Goal: Information Seeking & Learning: Check status

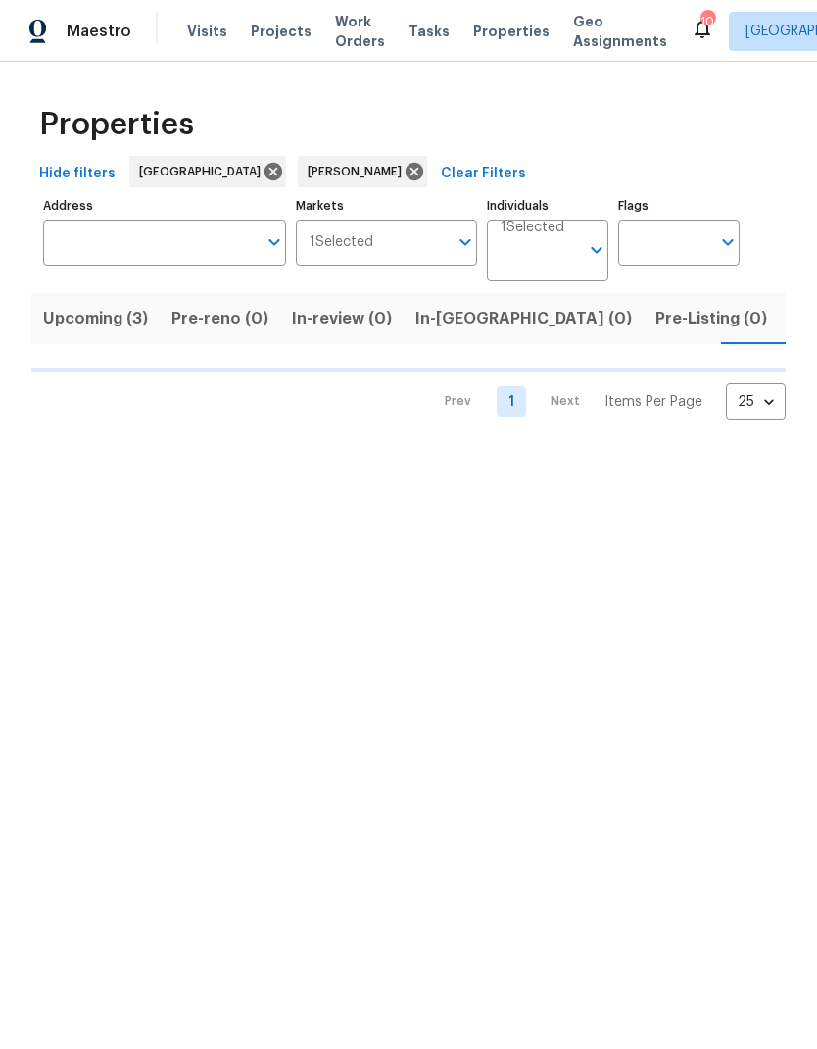
scroll to position [0, 32]
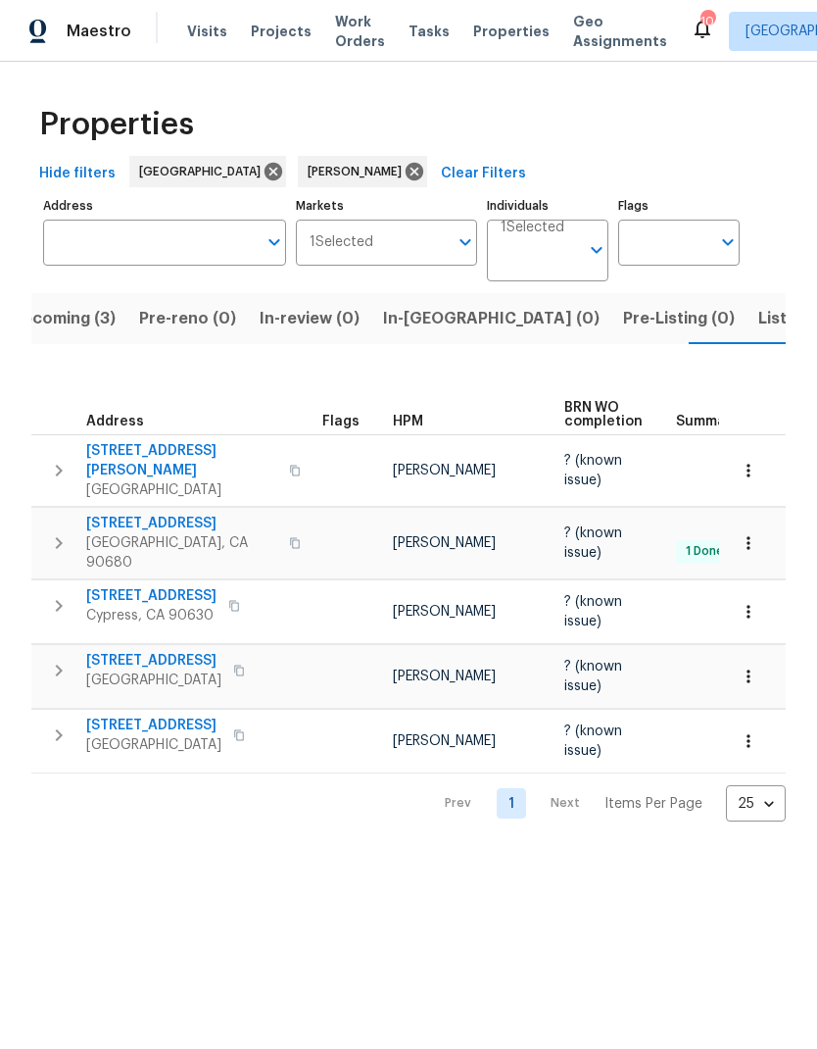
click at [175, 514] on span "[STREET_ADDRESS]" at bounding box center [181, 524] width 191 height 20
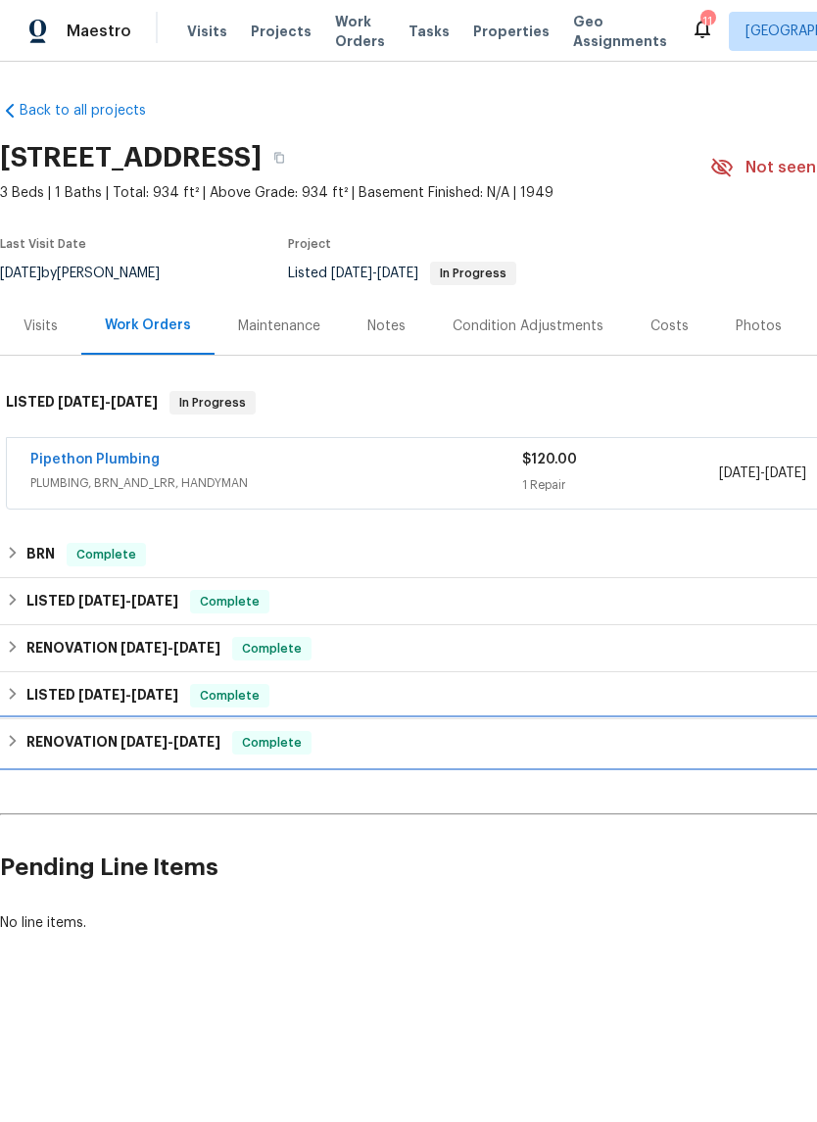
click at [23, 741] on div "RENOVATION [DATE] - [DATE] Complete" at bounding box center [554, 743] width 1096 height 24
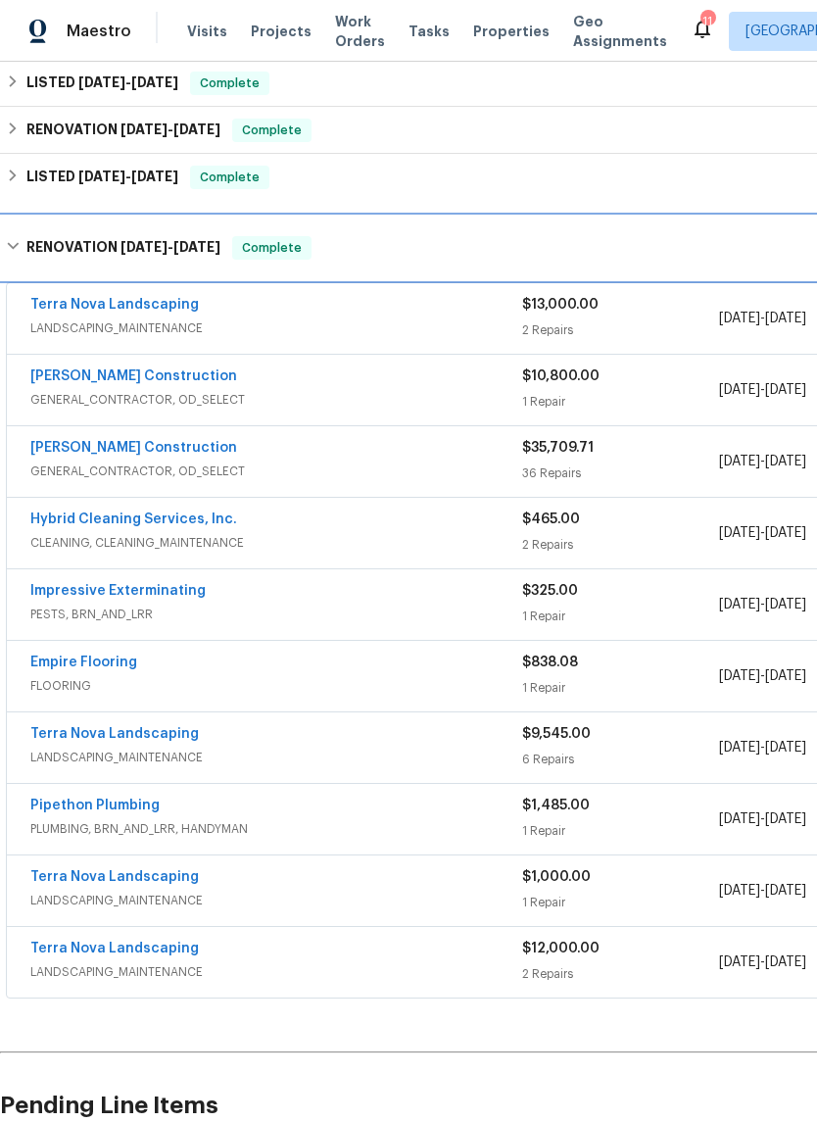
scroll to position [518, 0]
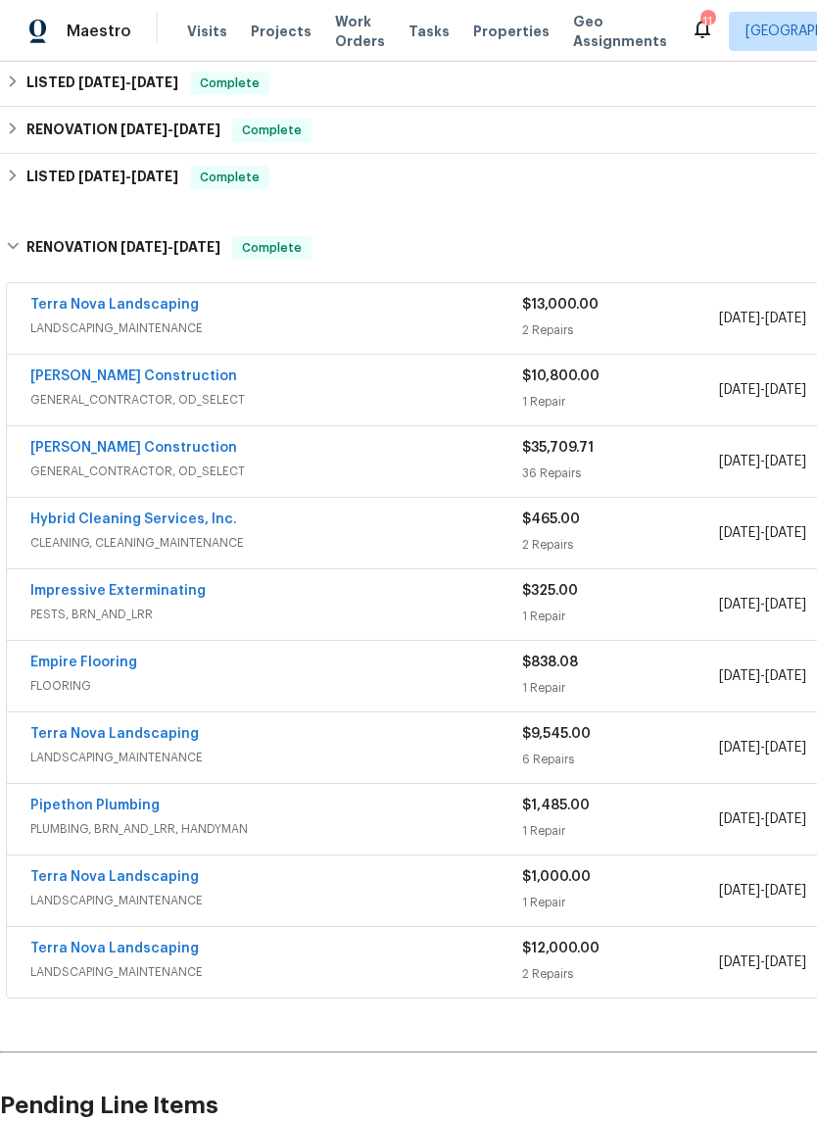
click at [135, 305] on link "Terra Nova Landscaping" at bounding box center [114, 305] width 169 height 14
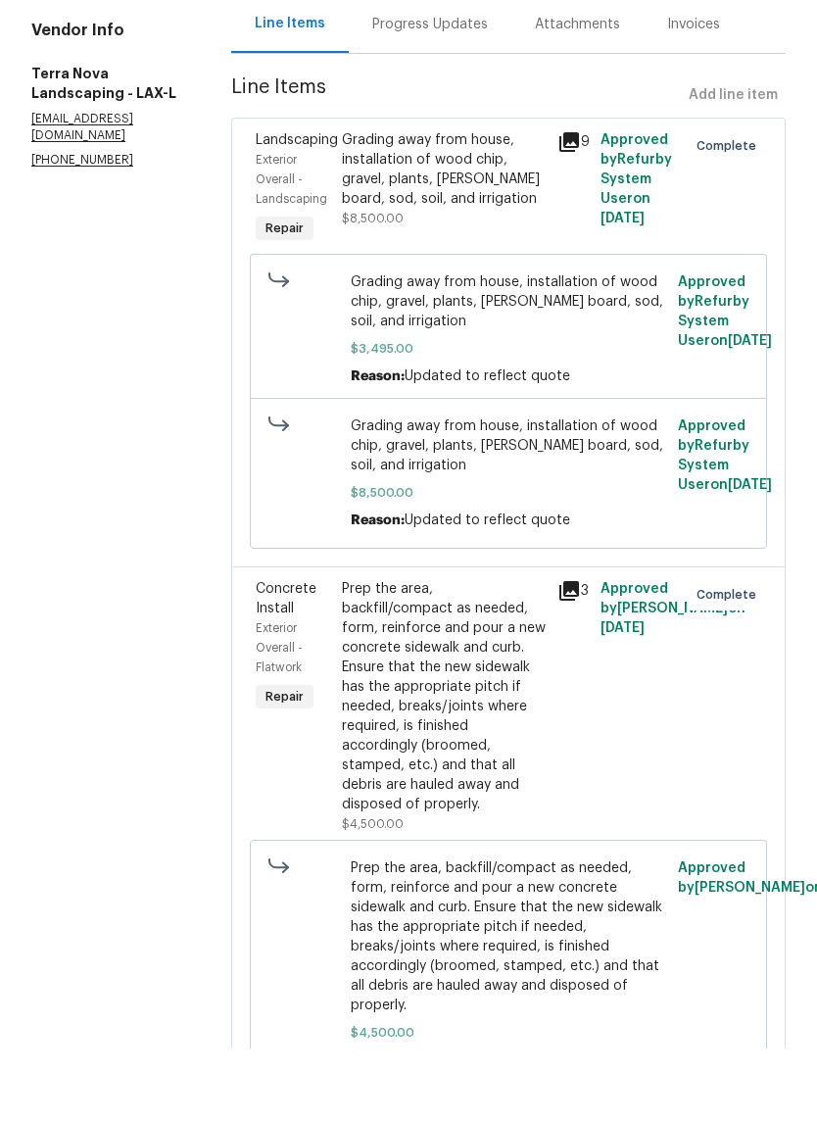
scroll to position [48, 0]
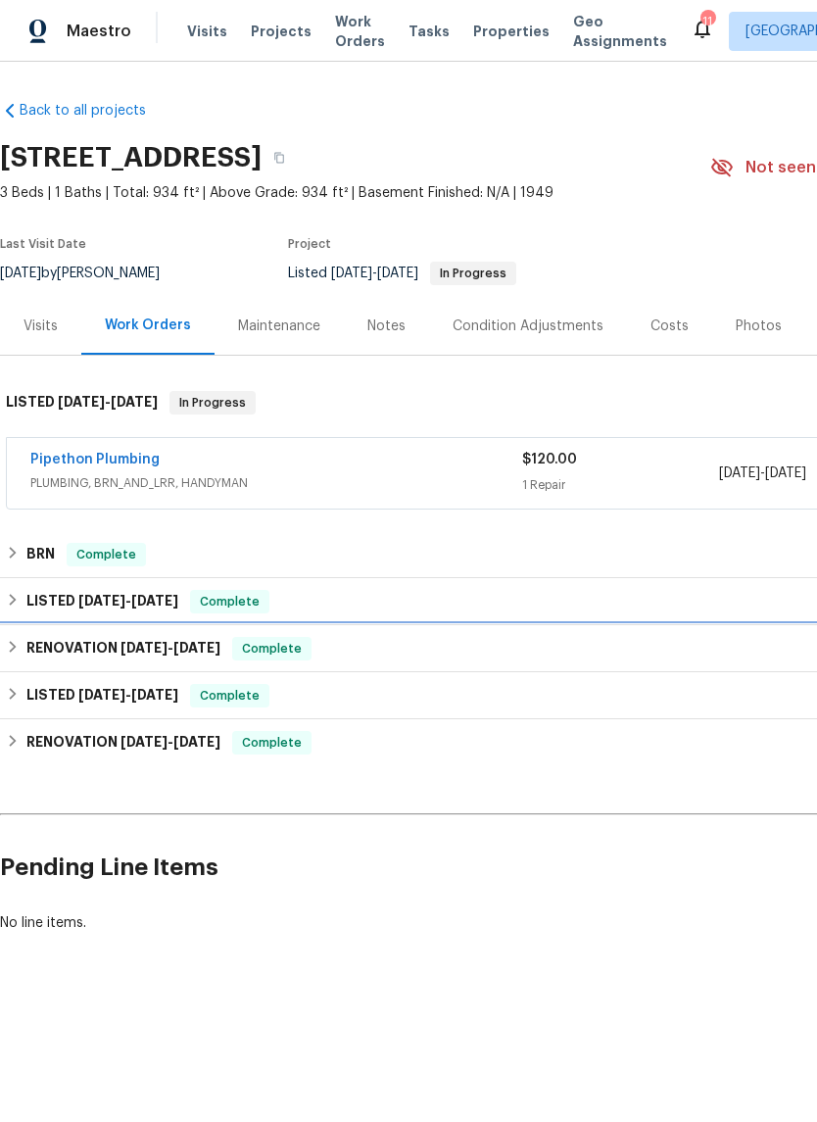
click at [29, 639] on h6 "RENOVATION [DATE] - [DATE]" at bounding box center [123, 649] width 194 height 24
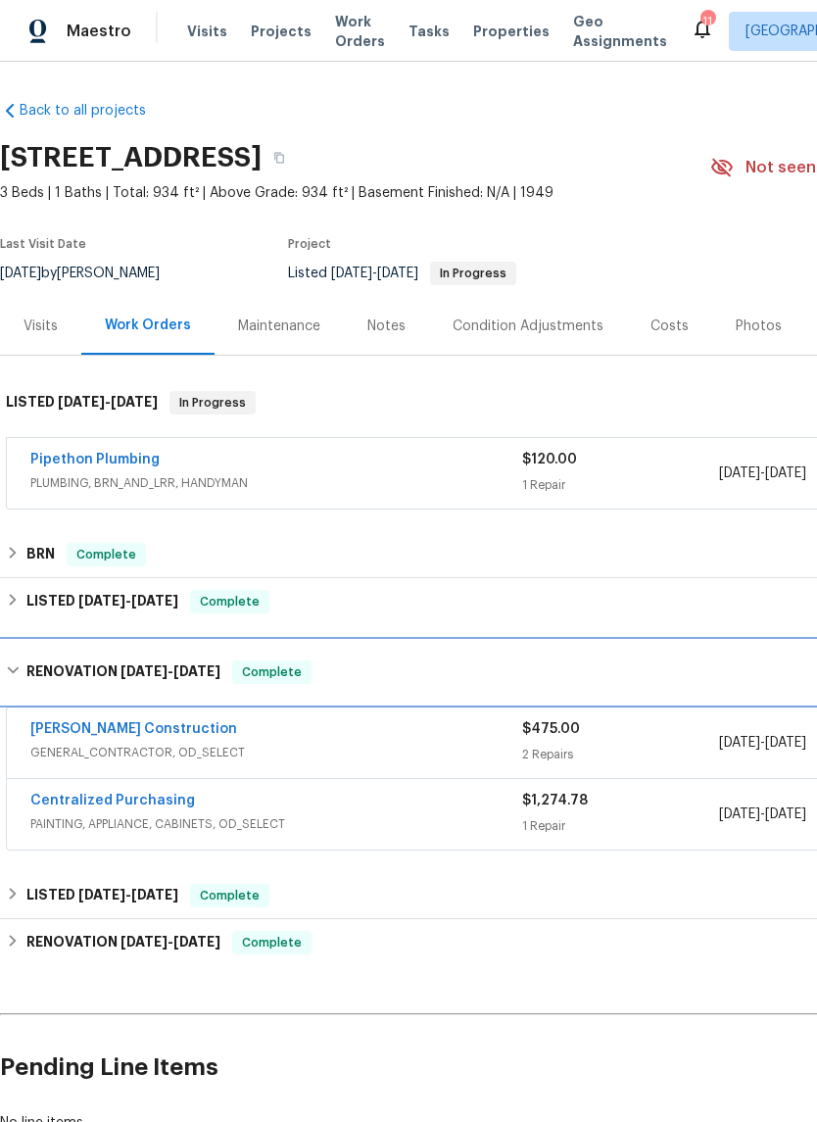
click at [29, 656] on div "RENOVATION [DATE] - [DATE] Complete" at bounding box center [553, 672] width 1107 height 63
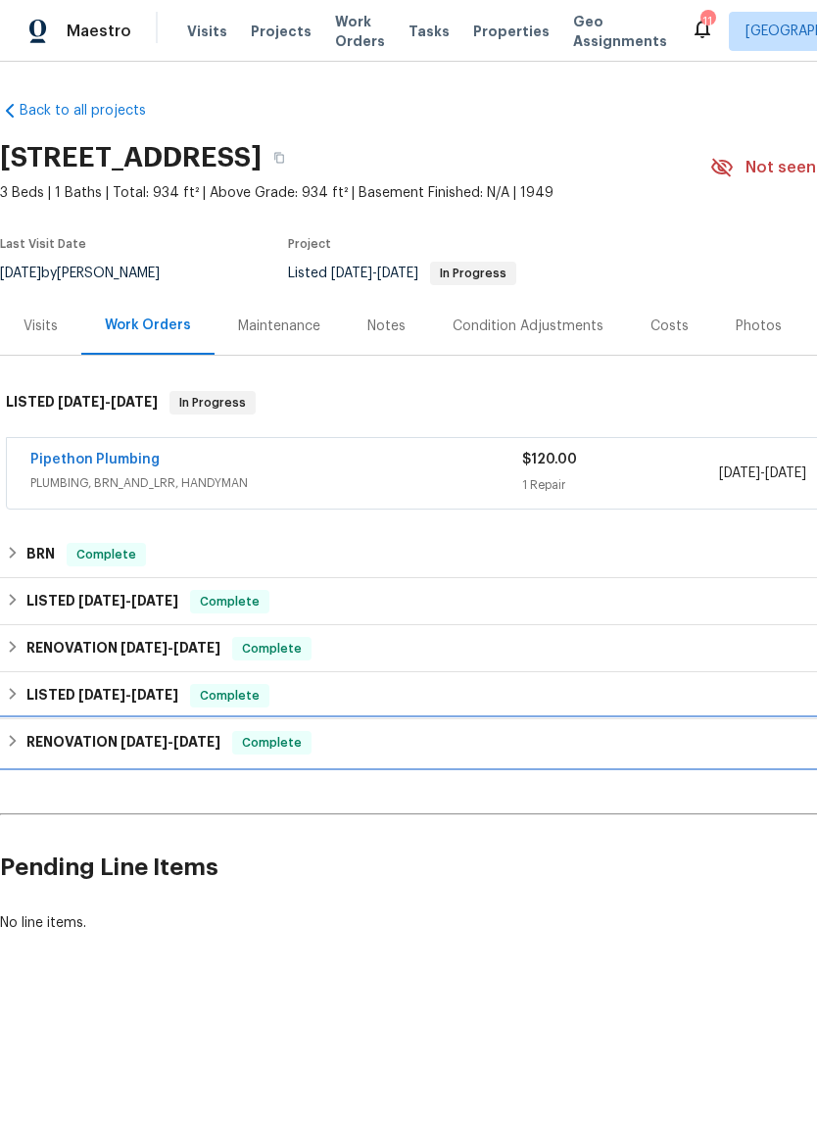
click at [16, 744] on icon at bounding box center [13, 741] width 14 height 14
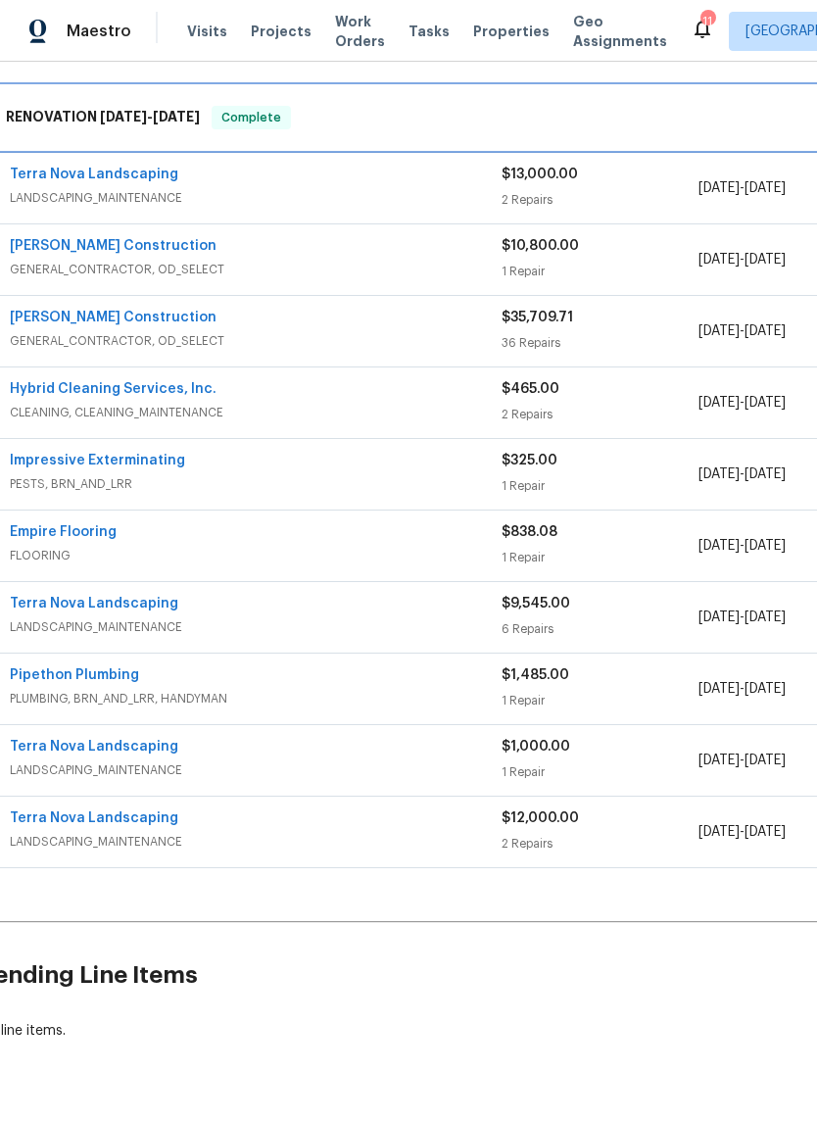
scroll to position [649, 22]
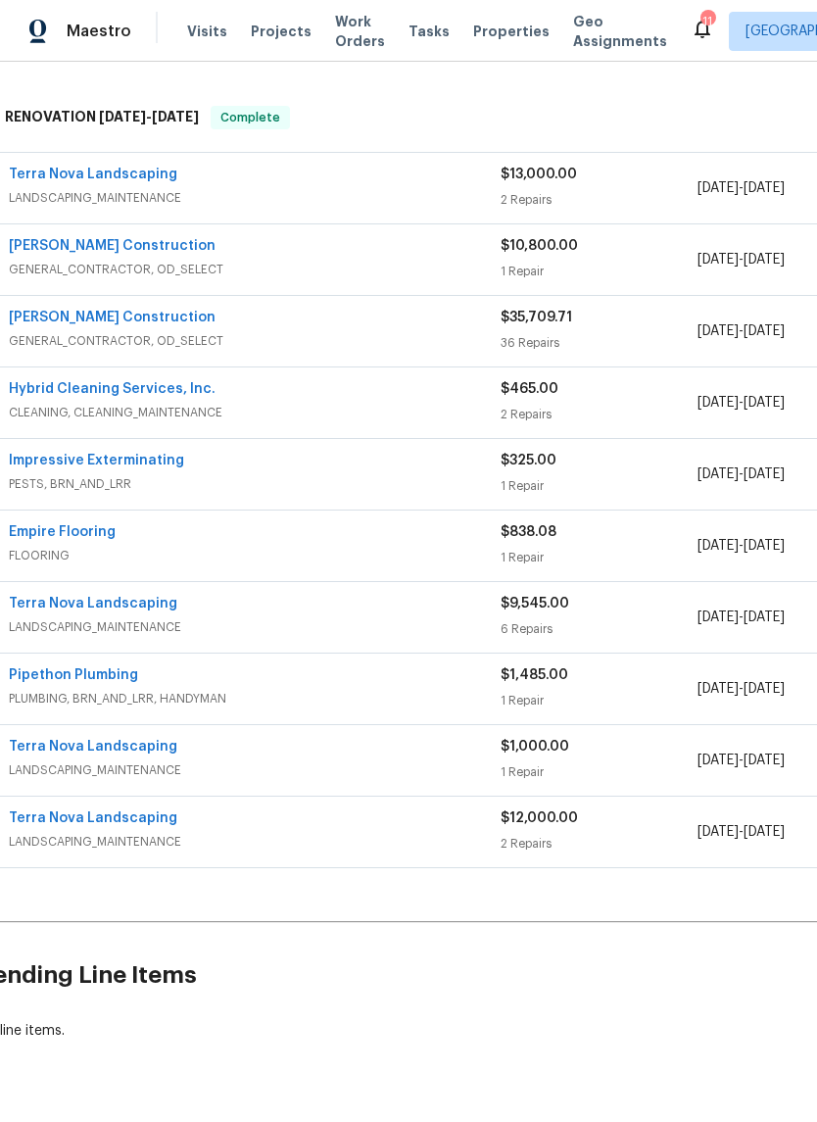
click at [115, 823] on link "Terra Nova Landscaping" at bounding box center [93, 819] width 169 height 14
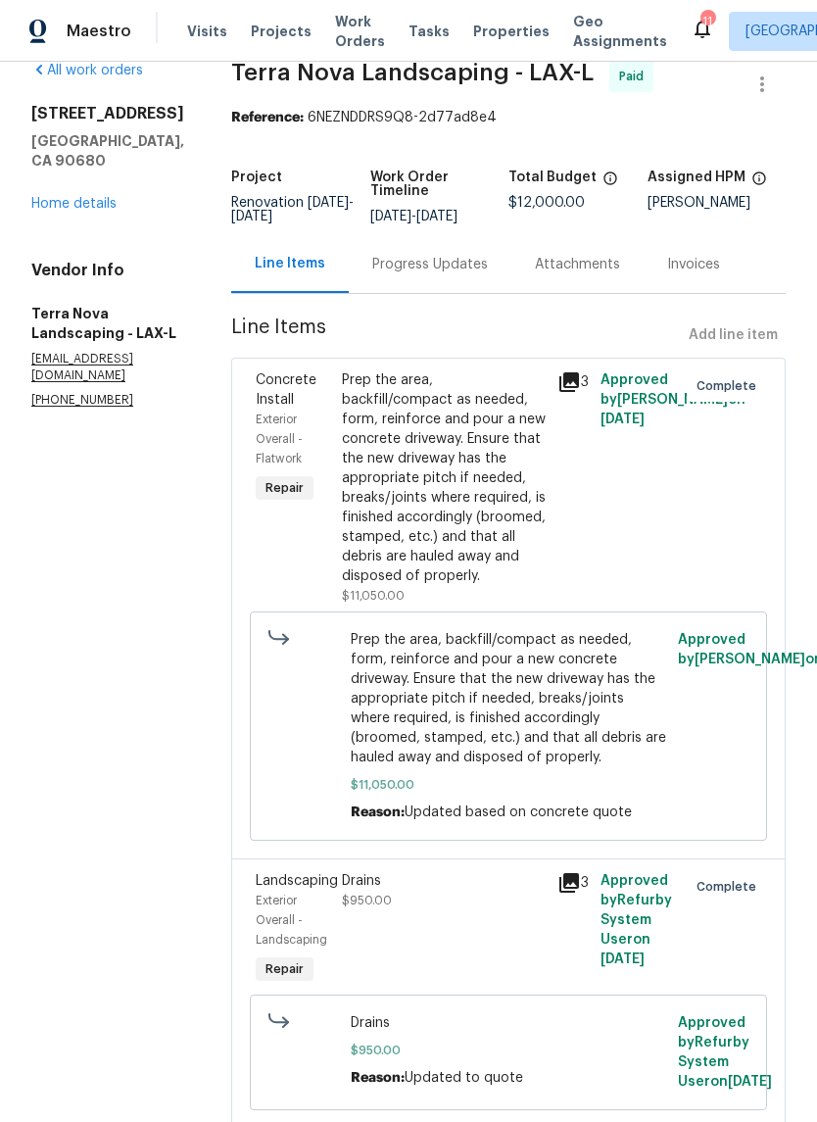
scroll to position [31, 0]
click at [560, 874] on icon at bounding box center [570, 884] width 20 height 20
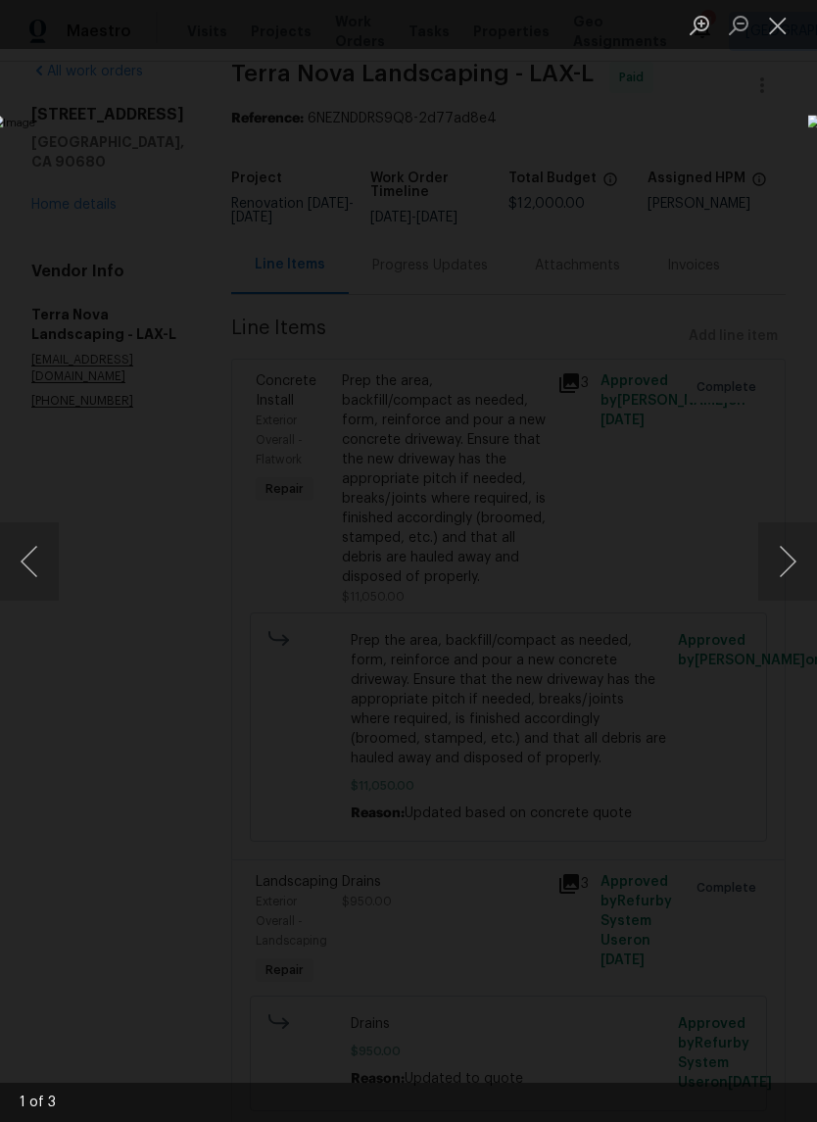
click at [794, 555] on button "Next image" at bounding box center [788, 561] width 59 height 78
click at [790, 581] on button "Next image" at bounding box center [788, 561] width 59 height 78
click at [783, 559] on button "Next image" at bounding box center [788, 561] width 59 height 78
click at [777, 570] on button "Next image" at bounding box center [788, 561] width 59 height 78
click at [791, 568] on button "Next image" at bounding box center [788, 561] width 59 height 78
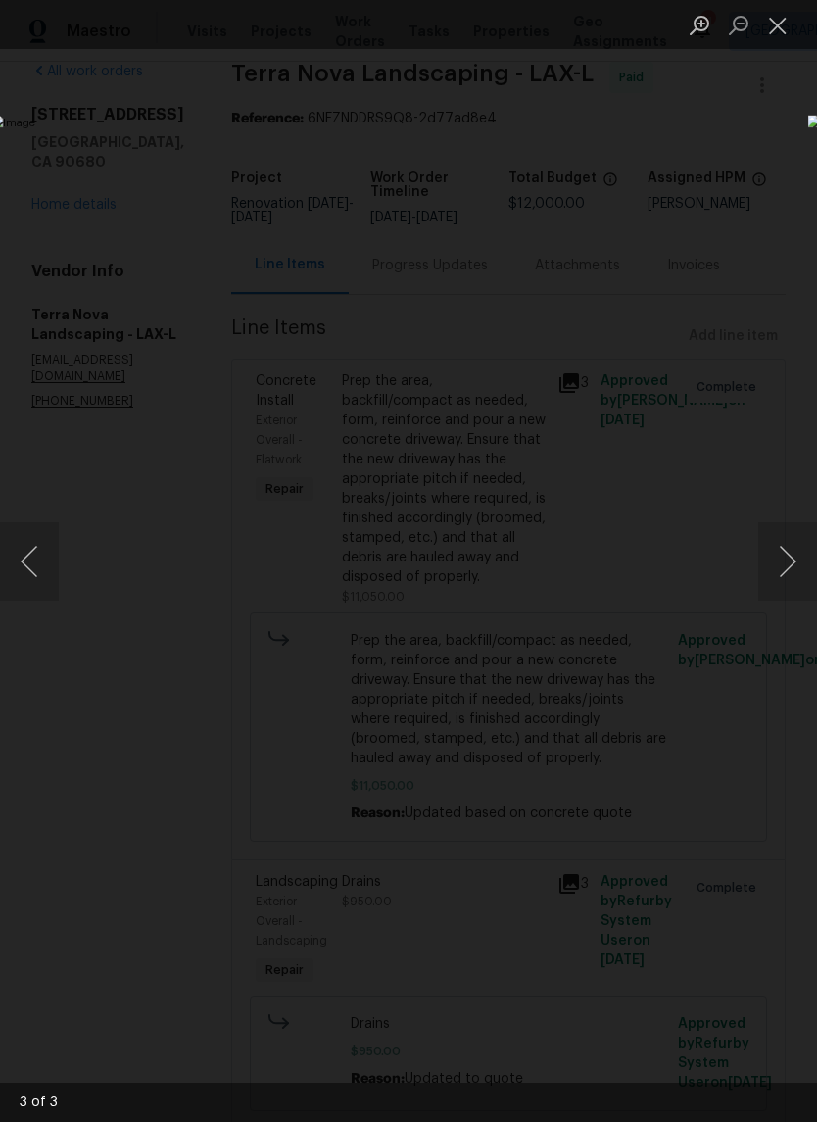
click at [34, 562] on button "Previous image" at bounding box center [29, 561] width 59 height 78
click at [785, 34] on button "Close lightbox" at bounding box center [778, 25] width 39 height 34
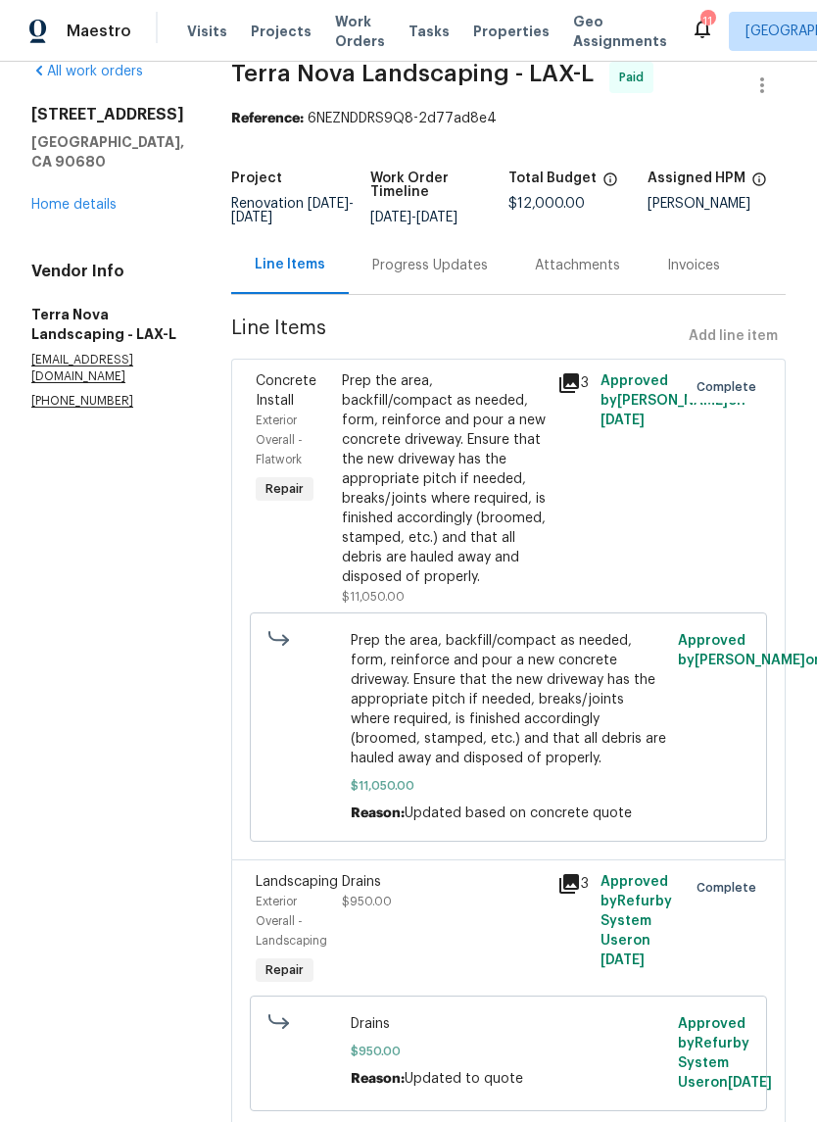
click at [785, 33] on button "Close lightbox" at bounding box center [778, 25] width 39 height 34
click at [560, 379] on icon at bounding box center [570, 383] width 20 height 20
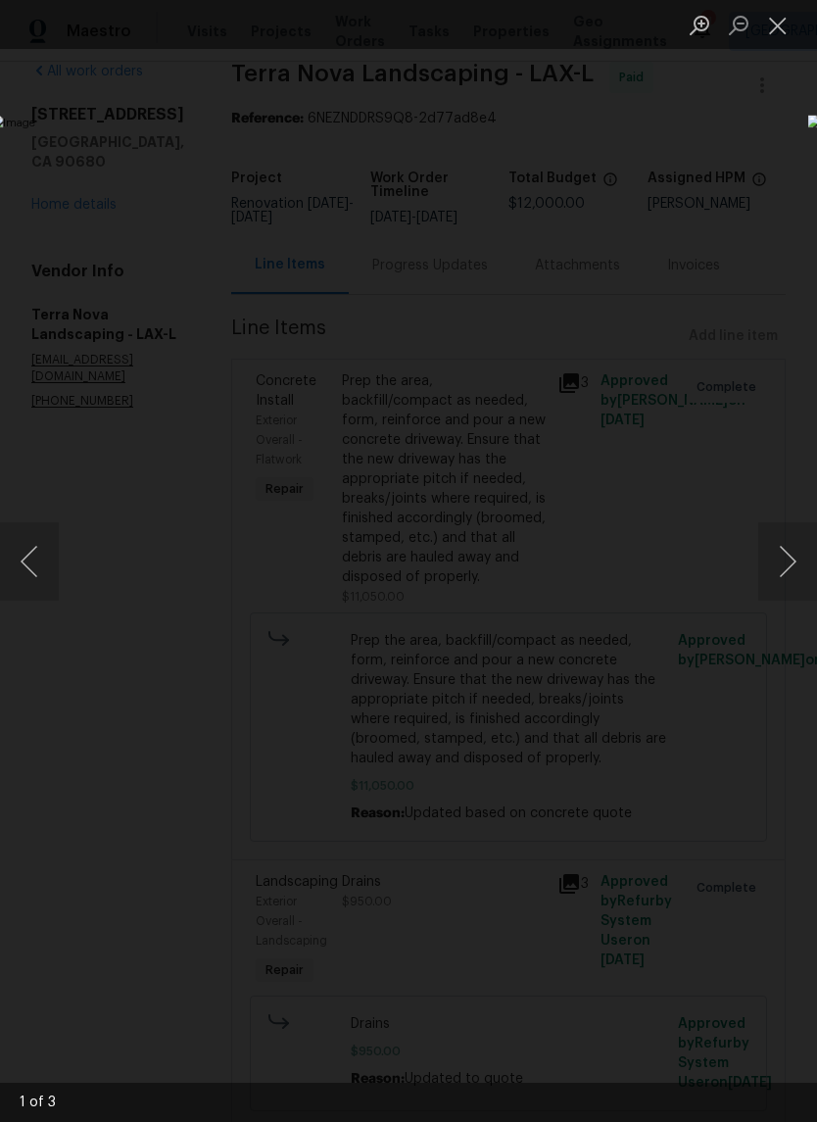
click at [795, 573] on button "Next image" at bounding box center [788, 561] width 59 height 78
click at [787, 575] on button "Next image" at bounding box center [788, 561] width 59 height 78
click at [776, 28] on button "Close lightbox" at bounding box center [778, 25] width 39 height 34
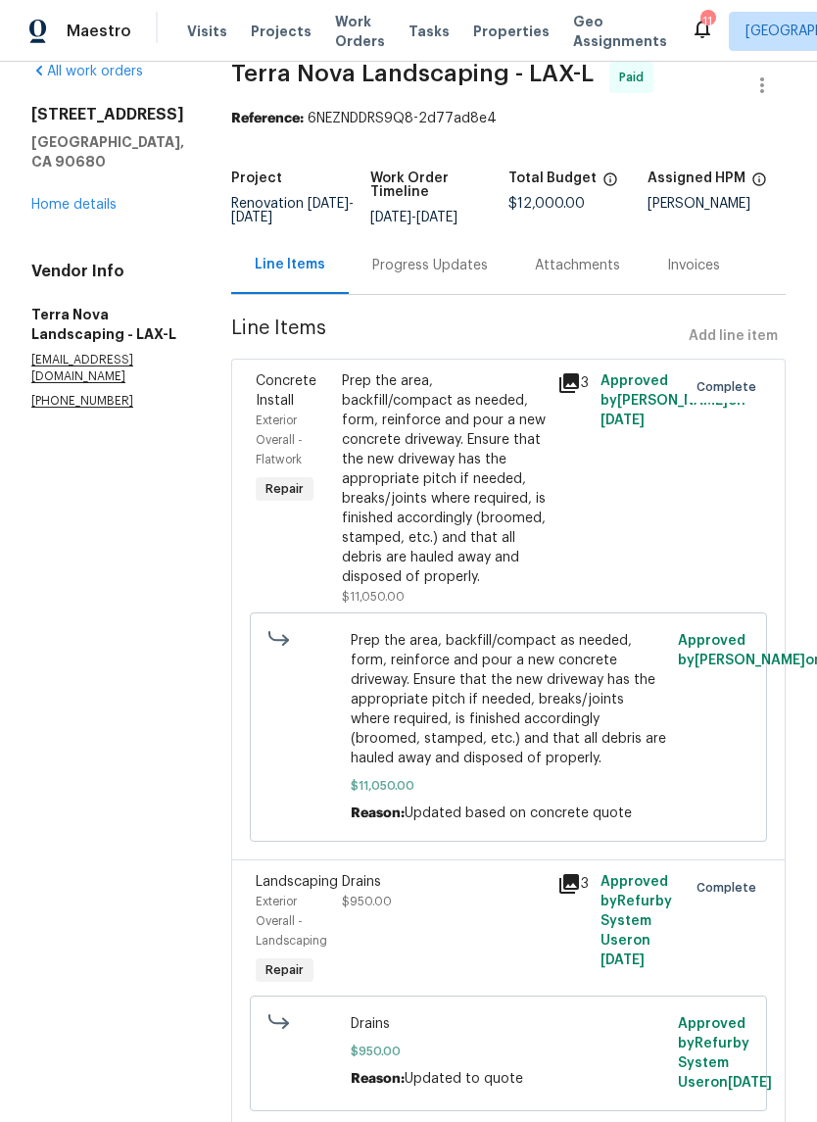
click at [79, 76] on link "All work orders" at bounding box center [87, 72] width 112 height 14
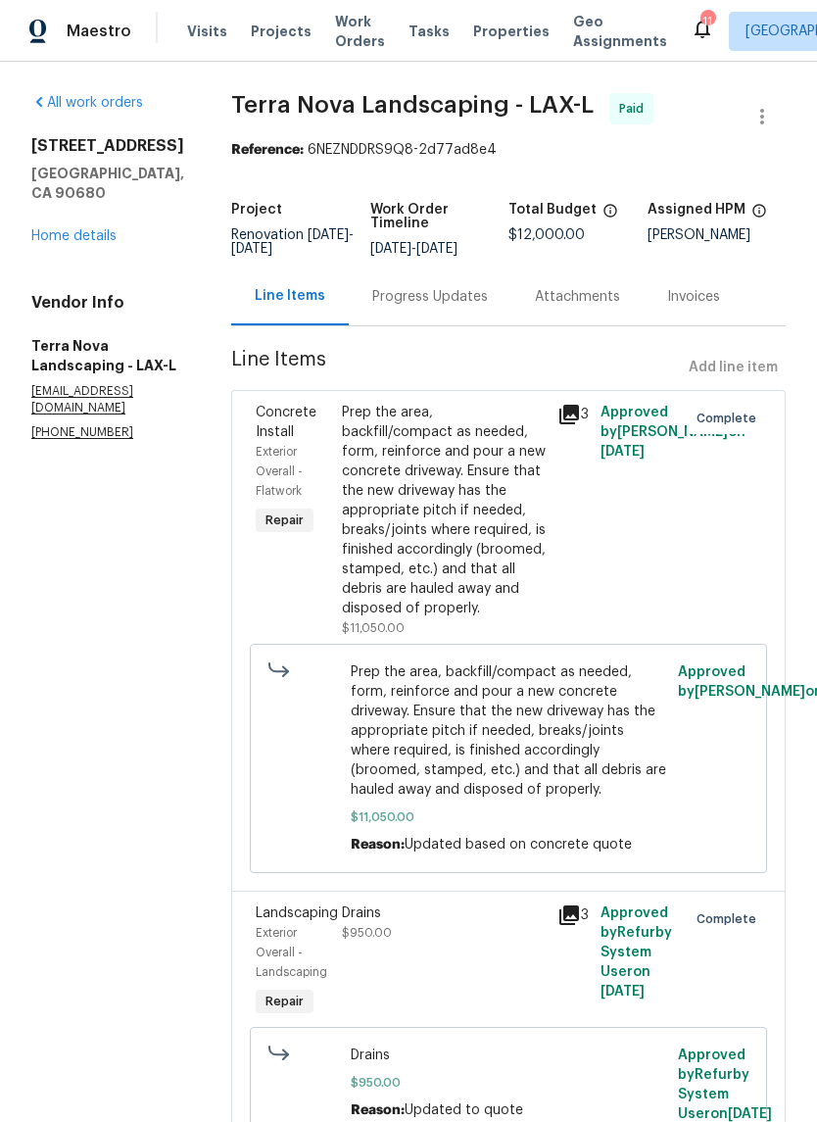
click at [94, 203] on h5 "[GEOGRAPHIC_DATA], CA 90680" at bounding box center [107, 183] width 153 height 39
click at [68, 238] on div "10692 Sycamore Ave Stanton, CA 90680 Home details" at bounding box center [107, 191] width 153 height 110
click at [83, 243] on link "Home details" at bounding box center [73, 236] width 85 height 14
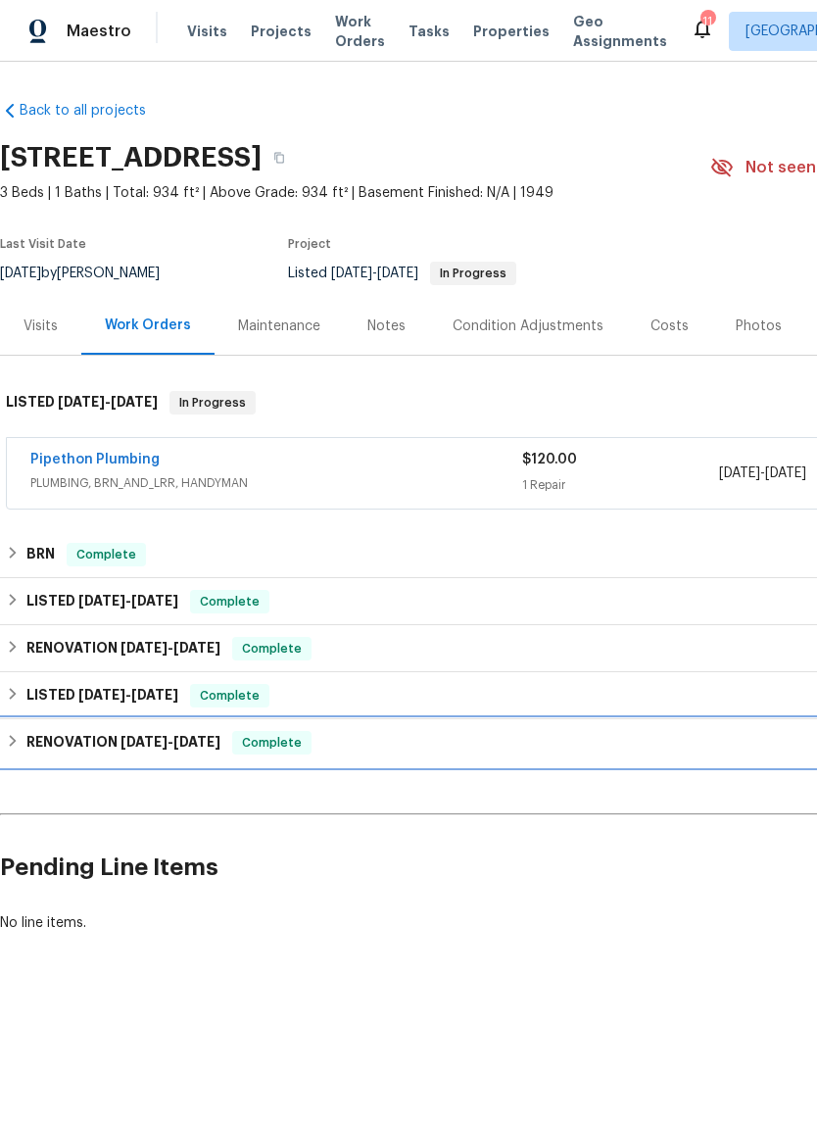
click at [115, 731] on h6 "RENOVATION 8/27/24 - 7/9/25" at bounding box center [123, 743] width 194 height 24
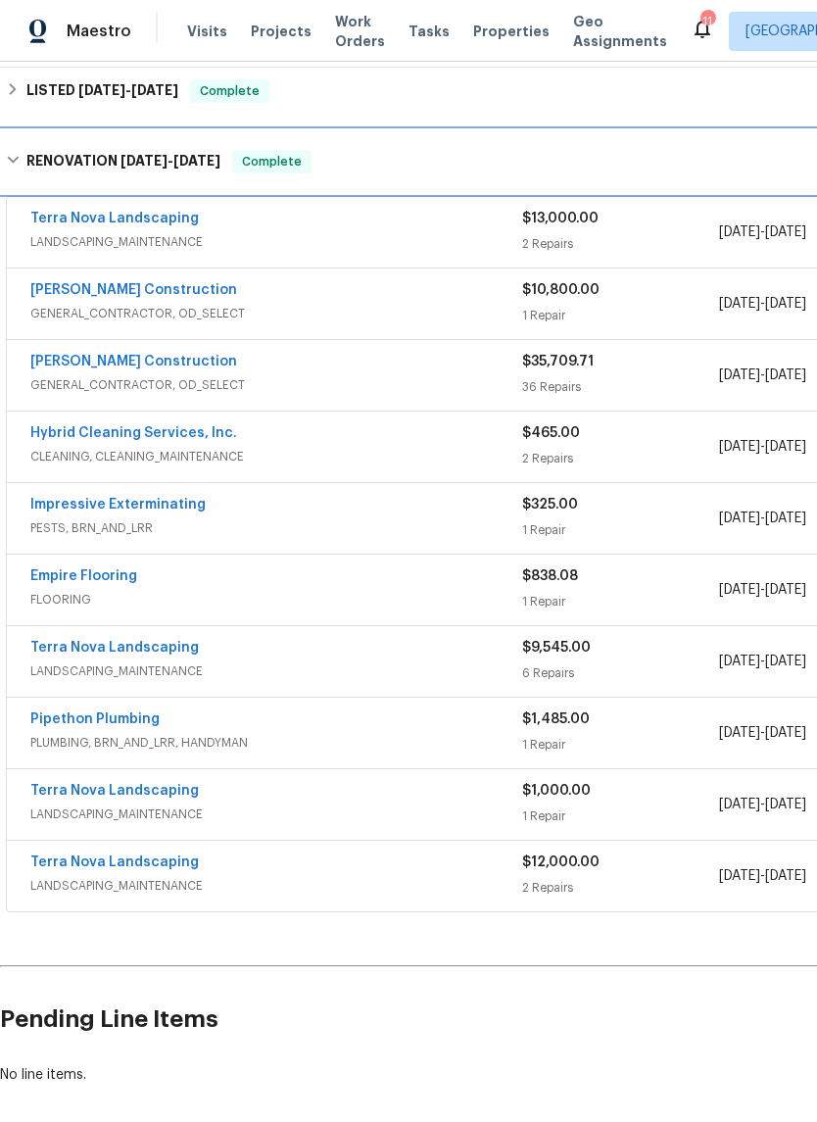
scroll to position [604, 0]
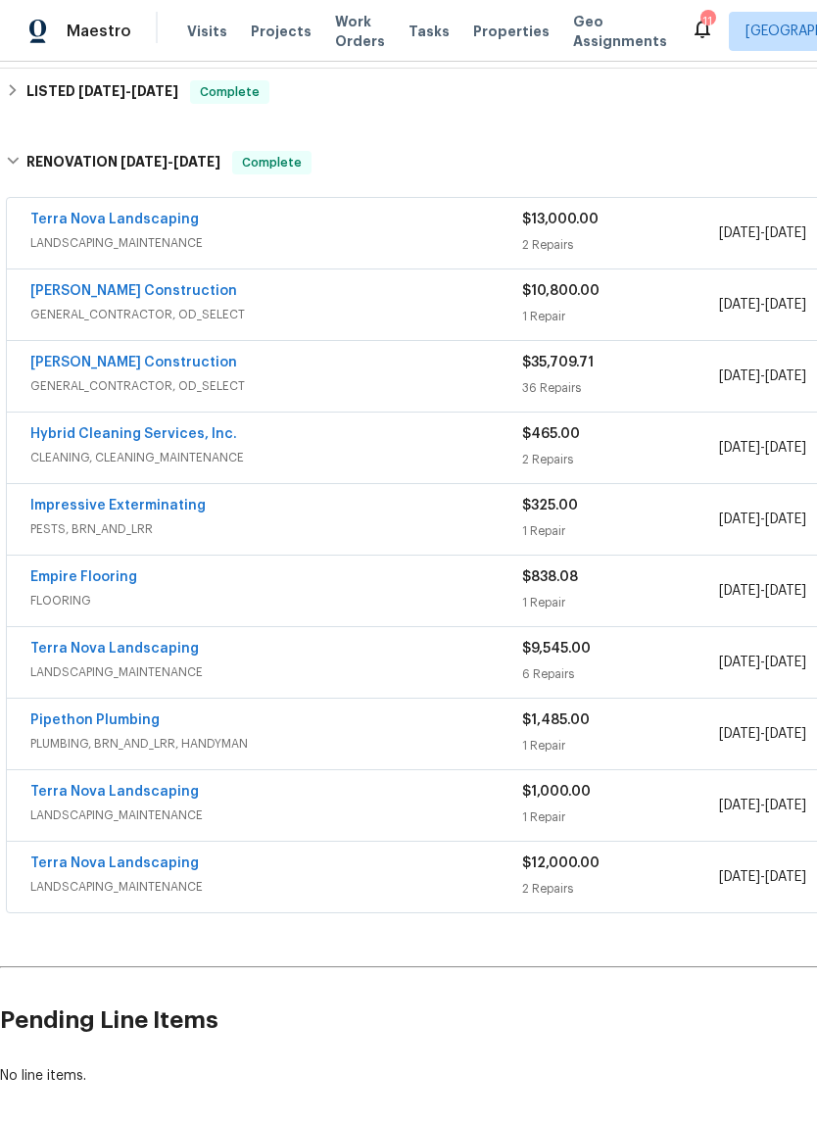
click at [123, 795] on link "Terra Nova Landscaping" at bounding box center [114, 792] width 169 height 14
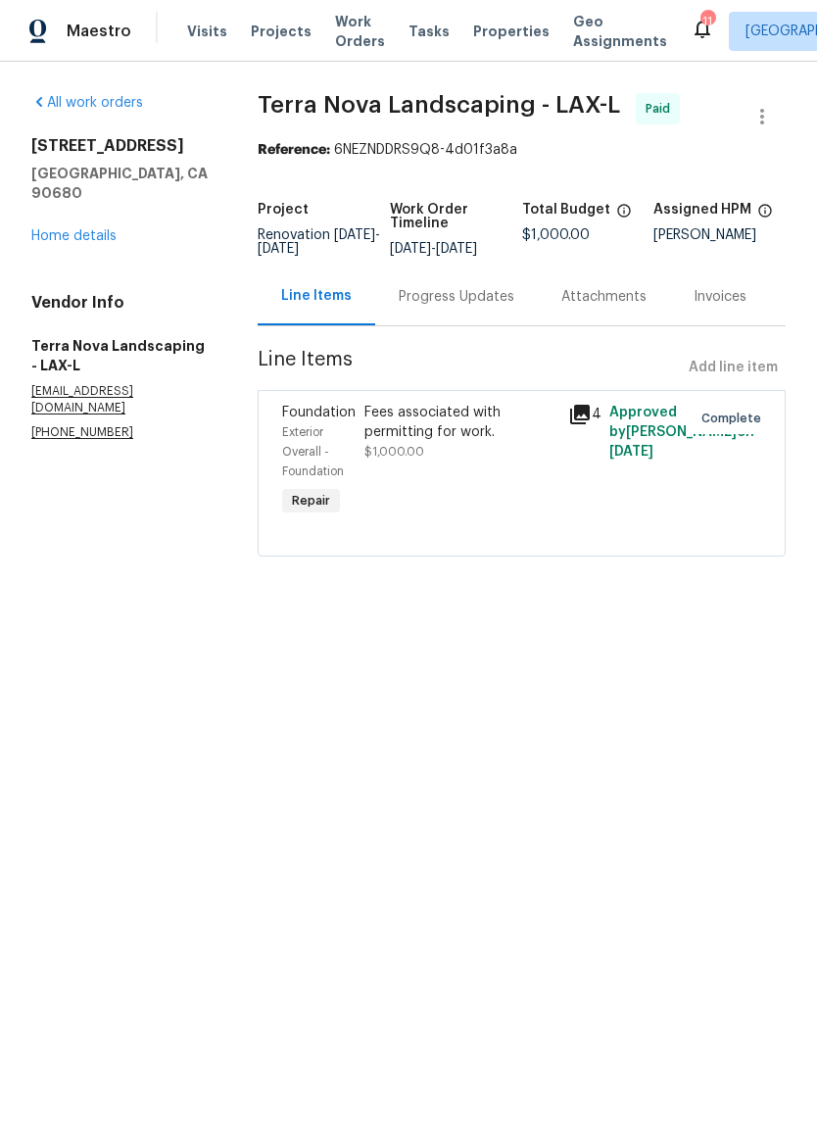
click at [75, 229] on link "Home details" at bounding box center [73, 236] width 85 height 14
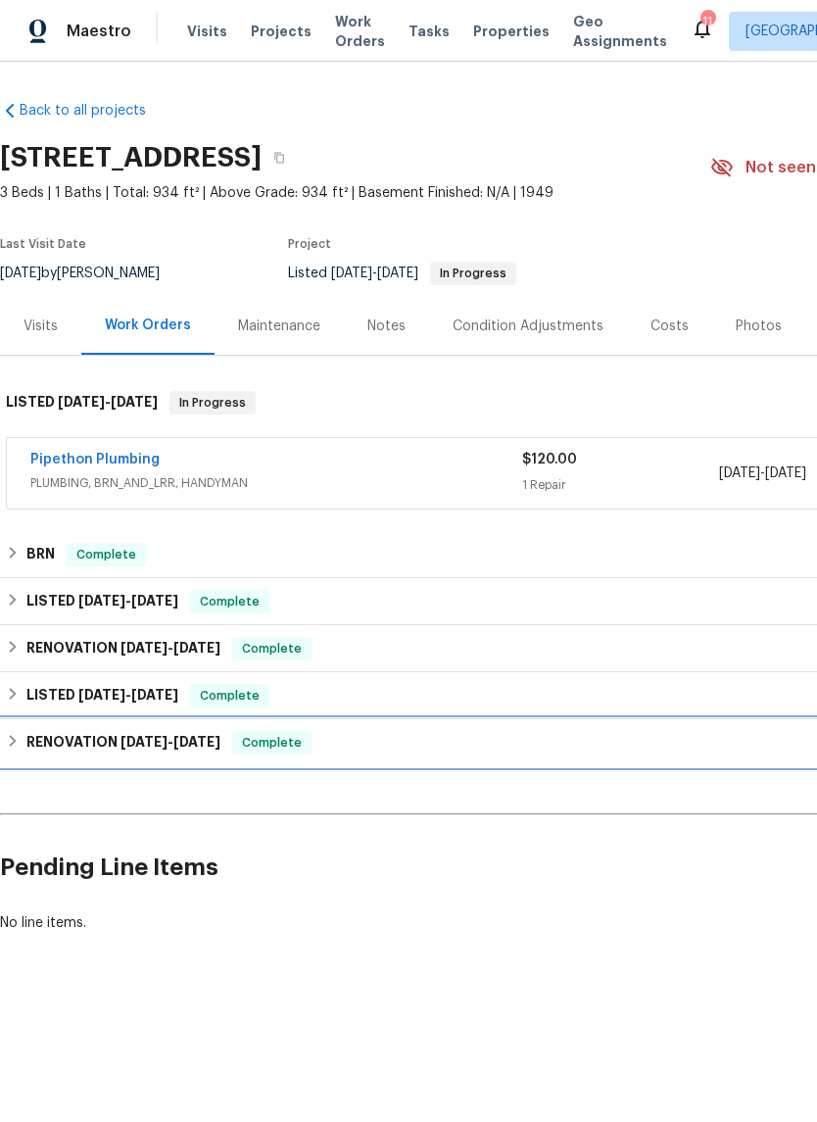
click at [49, 738] on h6 "RENOVATION 8/27/24 - 7/9/25" at bounding box center [123, 743] width 194 height 24
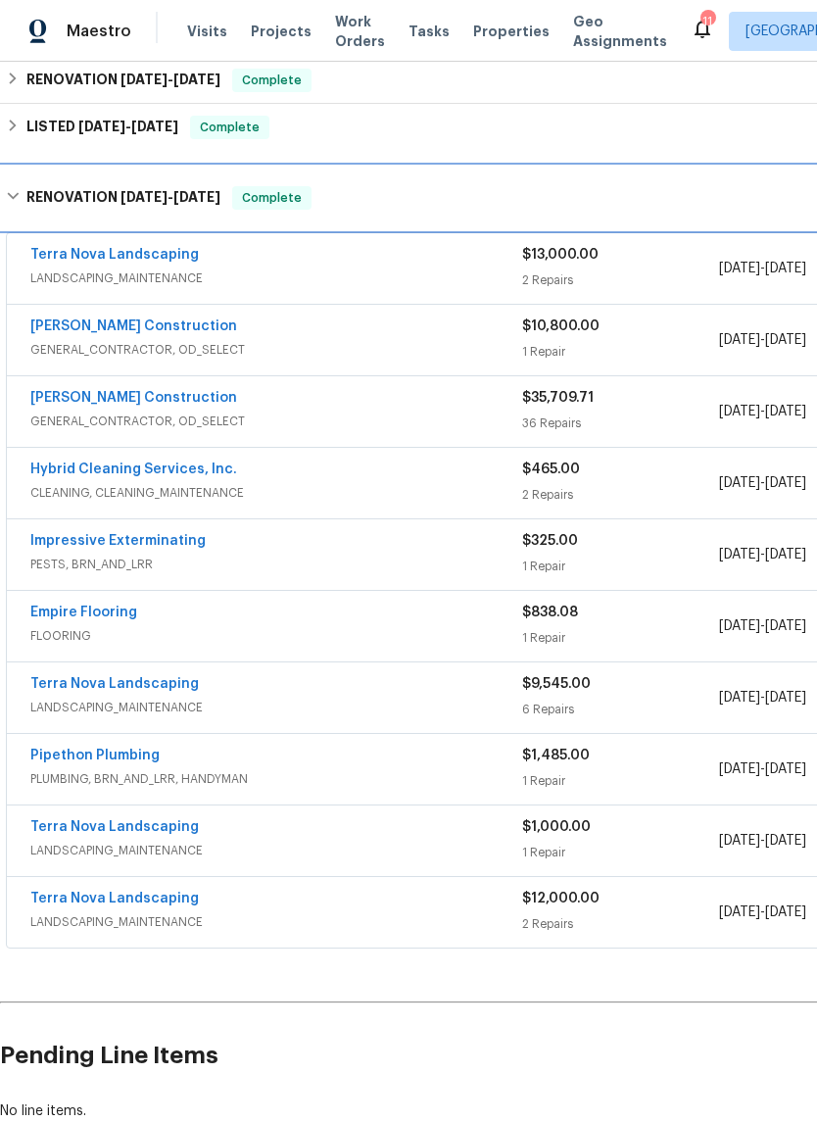
scroll to position [567, 0]
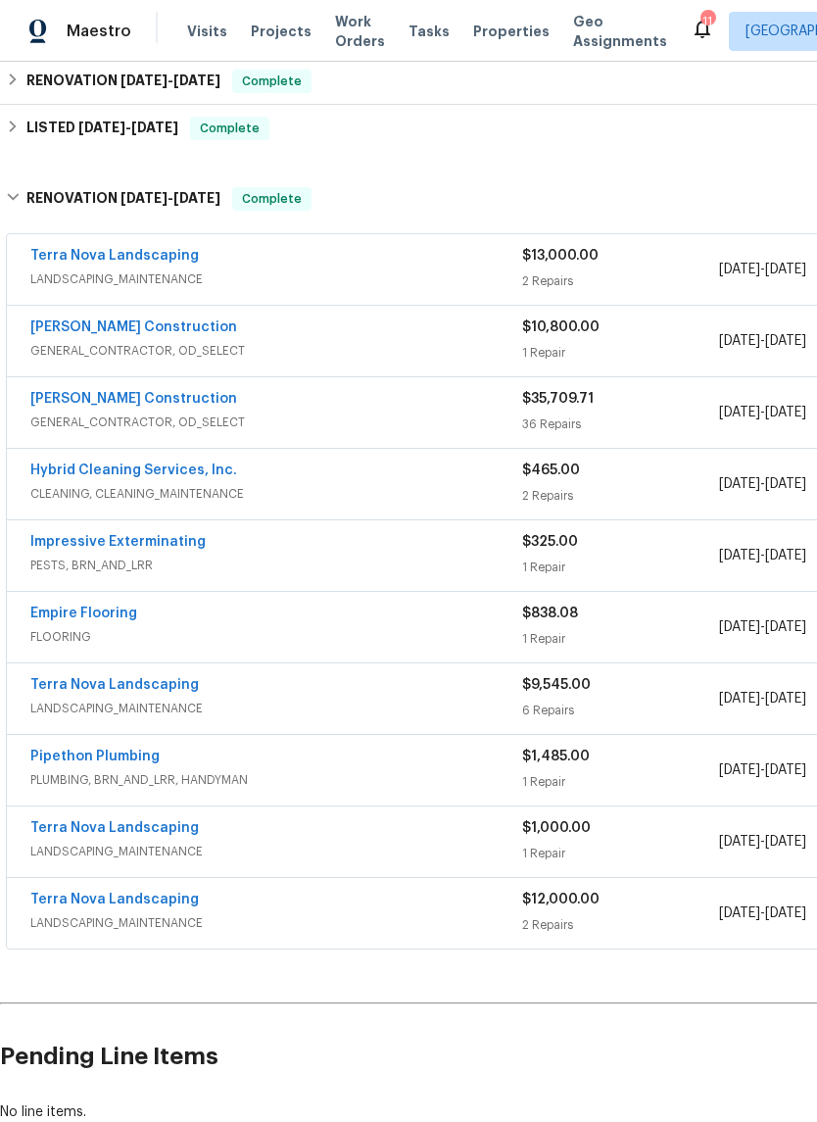
click at [118, 689] on link "Terra Nova Landscaping" at bounding box center [114, 685] width 169 height 14
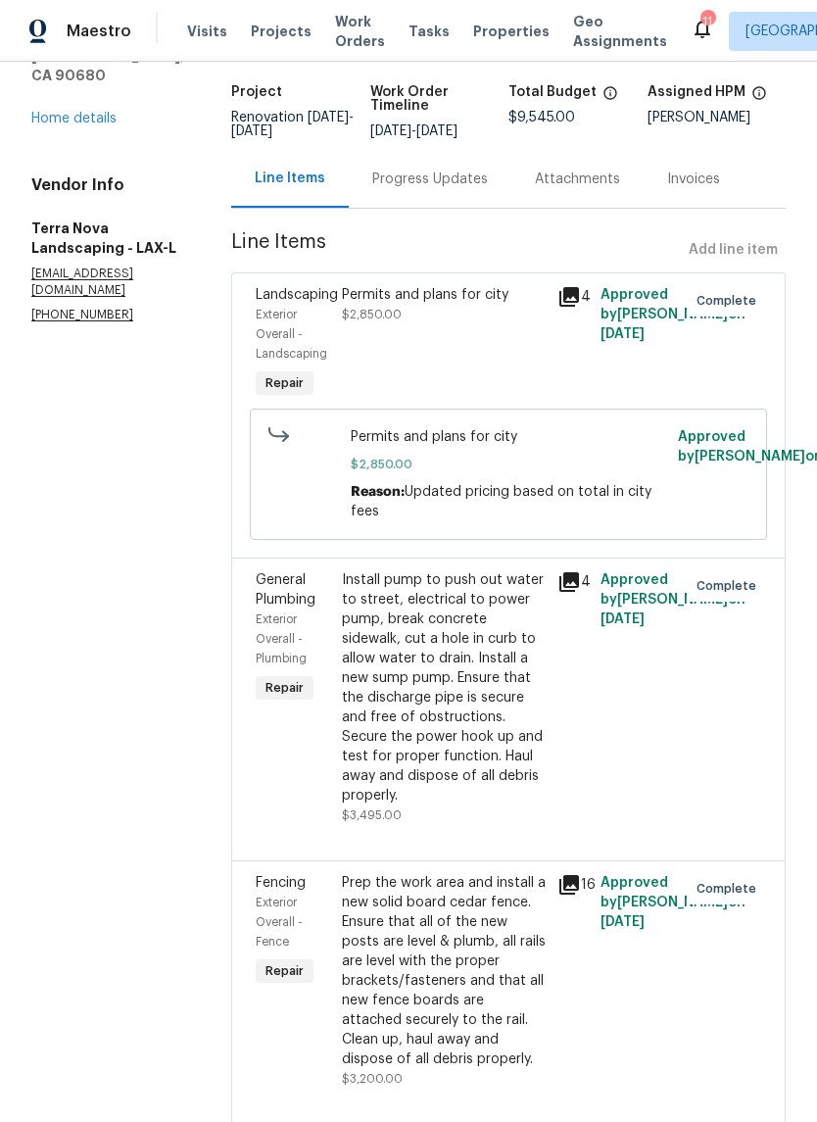
scroll to position [117, 0]
click at [563, 589] on icon at bounding box center [570, 583] width 20 height 20
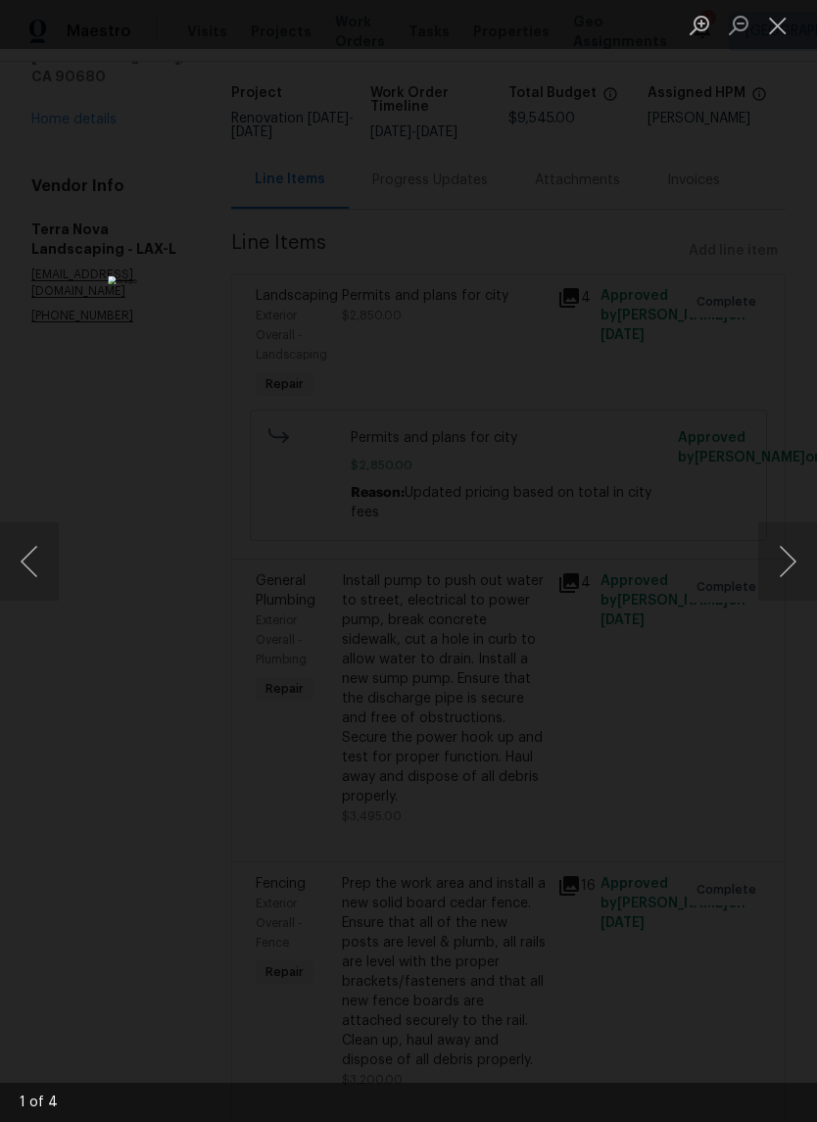
click at [806, 550] on button "Next image" at bounding box center [788, 561] width 59 height 78
click at [784, 566] on button "Next image" at bounding box center [788, 561] width 59 height 78
click at [794, 577] on button "Next image" at bounding box center [788, 561] width 59 height 78
click at [790, 565] on button "Next image" at bounding box center [788, 561] width 59 height 78
click at [787, 557] on button "Next image" at bounding box center [788, 561] width 59 height 78
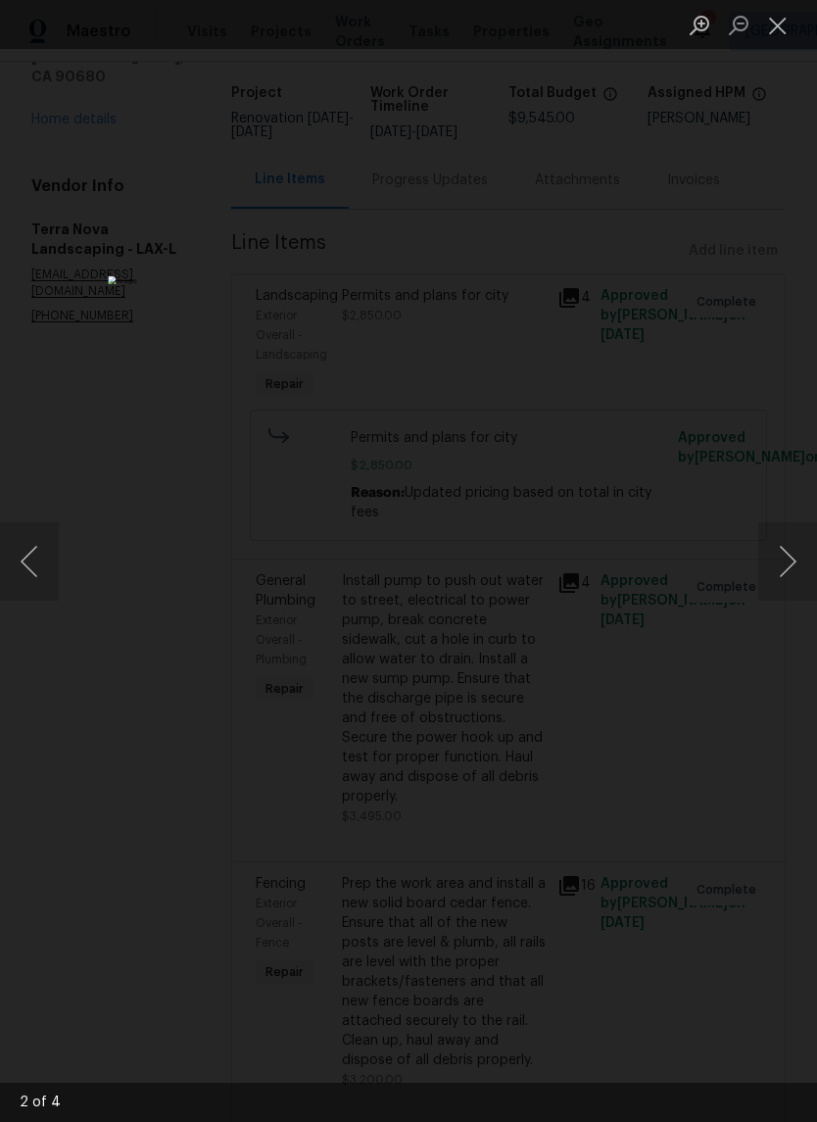
click at [769, 28] on button "Close lightbox" at bounding box center [778, 25] width 39 height 34
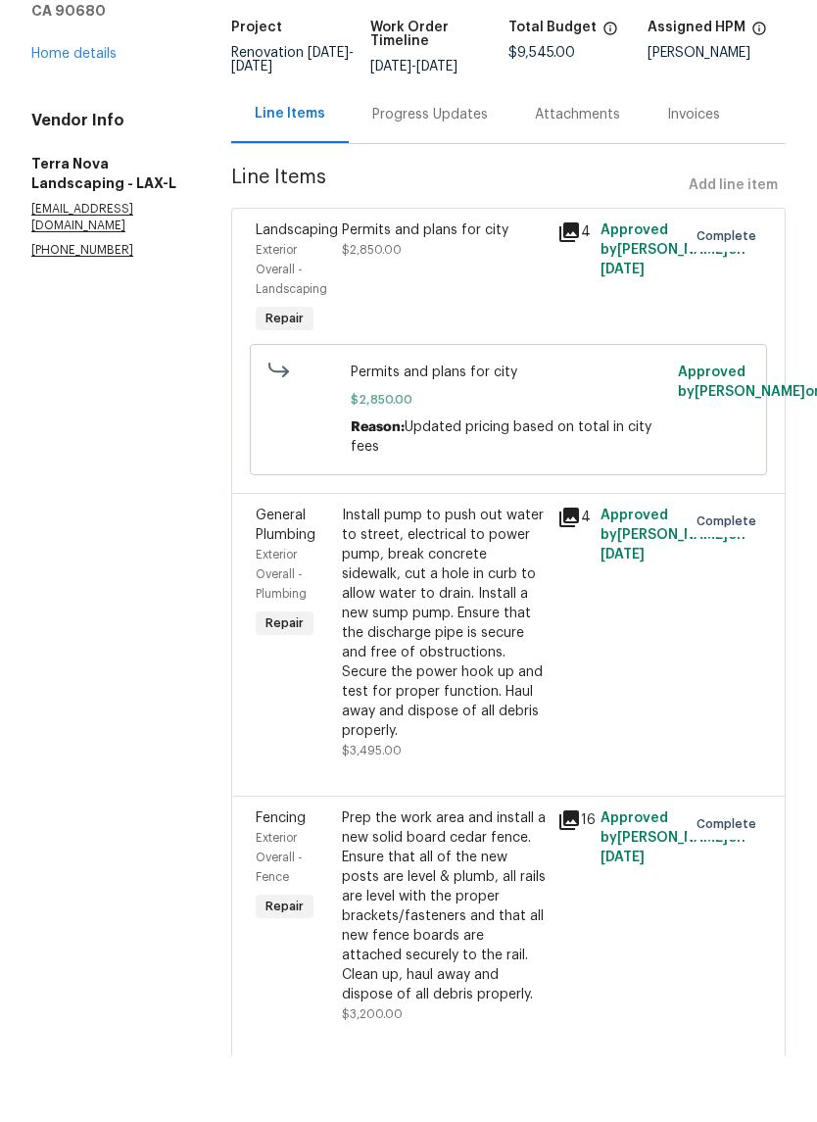
scroll to position [48, 0]
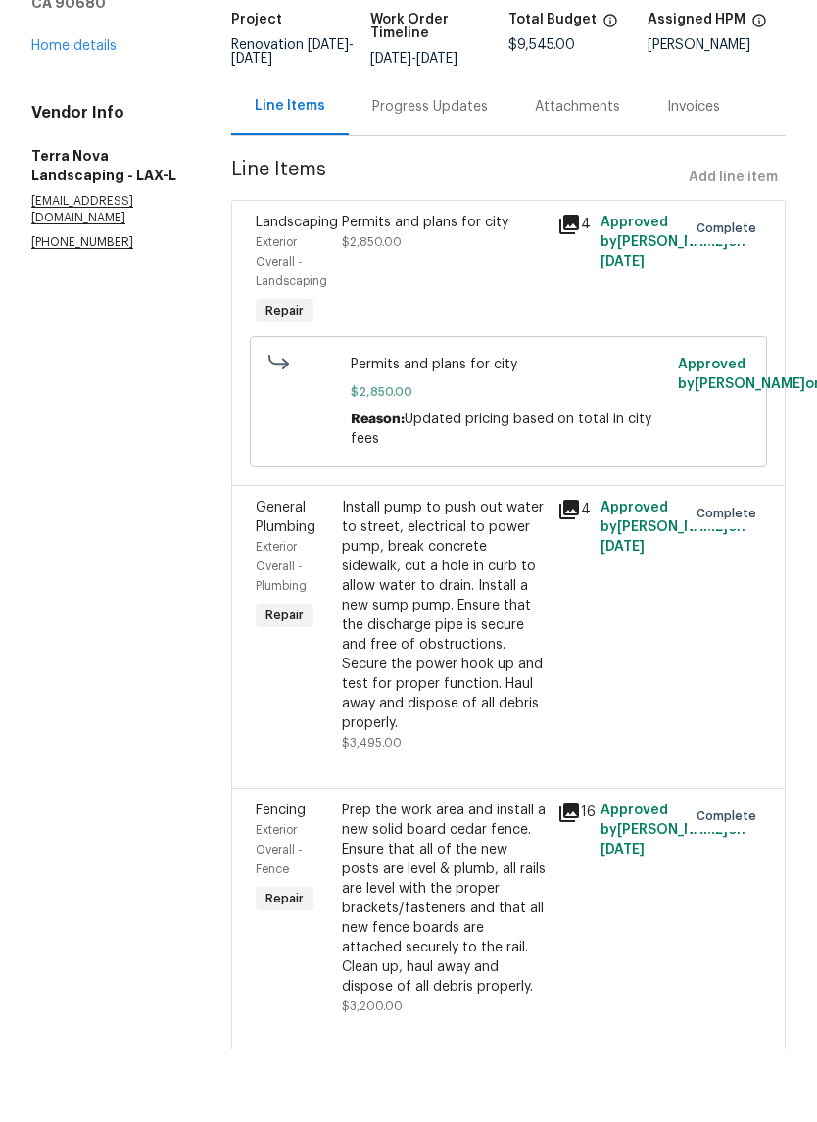
click at [560, 876] on icon at bounding box center [570, 886] width 20 height 20
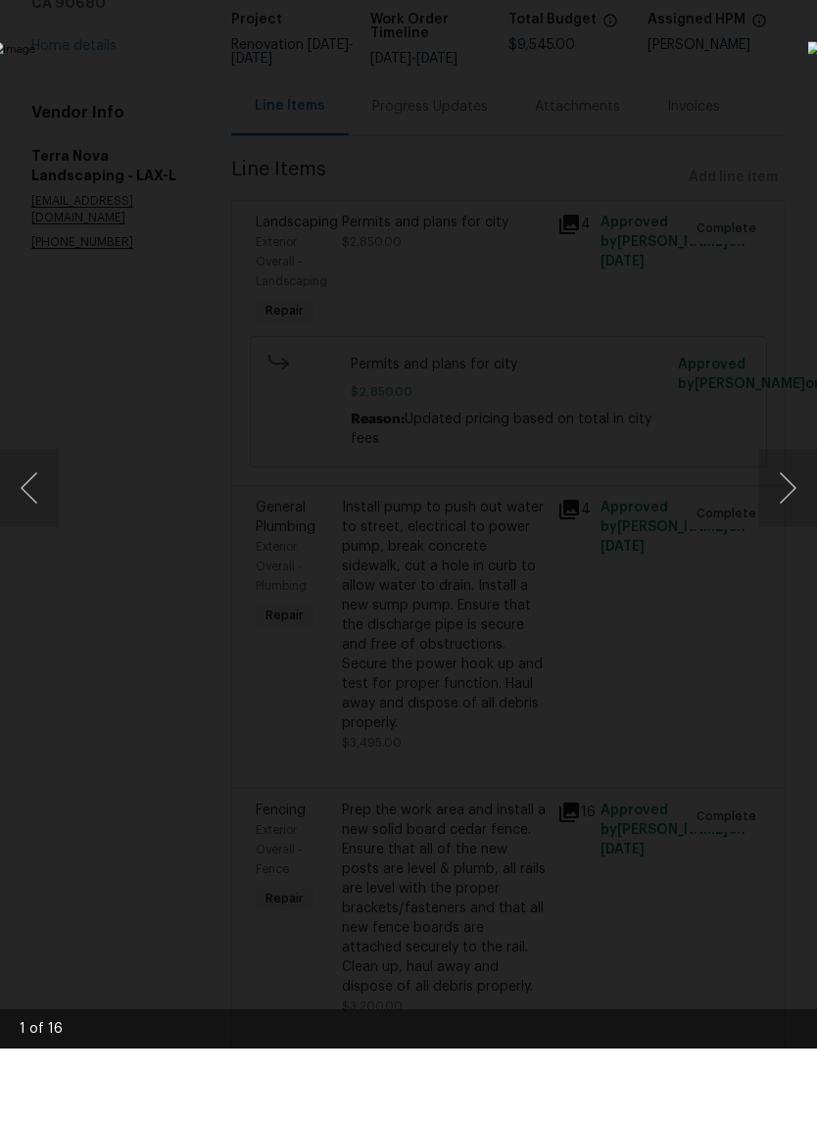
click at [792, 522] on button "Next image" at bounding box center [788, 561] width 59 height 78
click at [789, 522] on button "Next image" at bounding box center [788, 561] width 59 height 78
click at [788, 522] on button "Next image" at bounding box center [788, 561] width 59 height 78
click at [786, 522] on button "Next image" at bounding box center [788, 561] width 59 height 78
click at [788, 522] on button "Next image" at bounding box center [788, 561] width 59 height 78
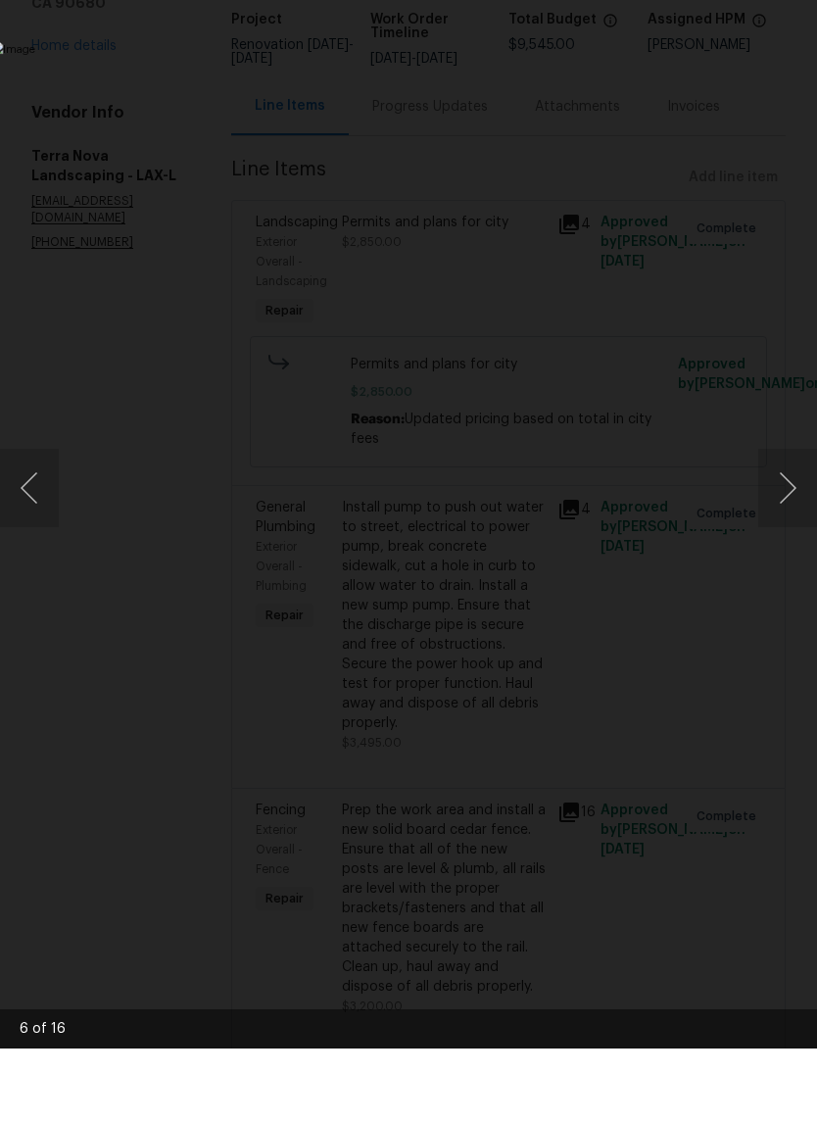
click at [780, 522] on button "Next image" at bounding box center [788, 561] width 59 height 78
click at [737, 41] on div "Lightbox" at bounding box center [408, 561] width 817 height 1122
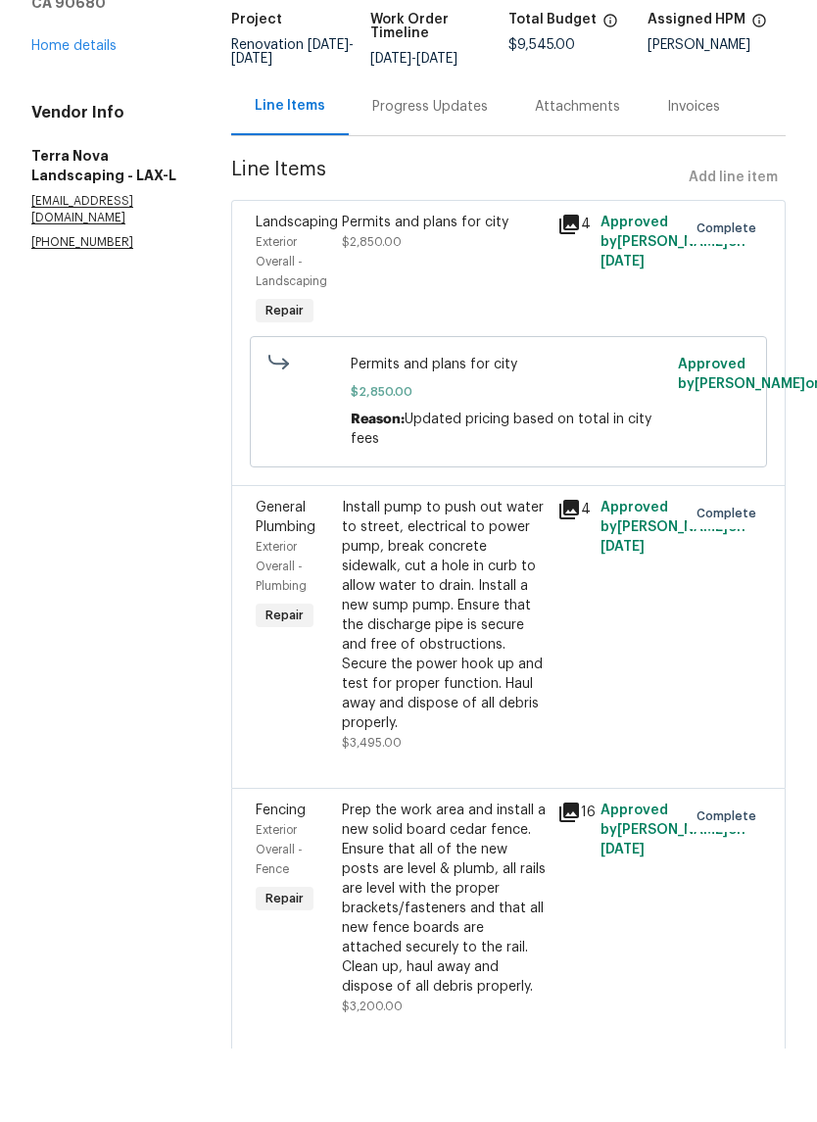
click at [565, 288] on icon at bounding box center [570, 298] width 20 height 20
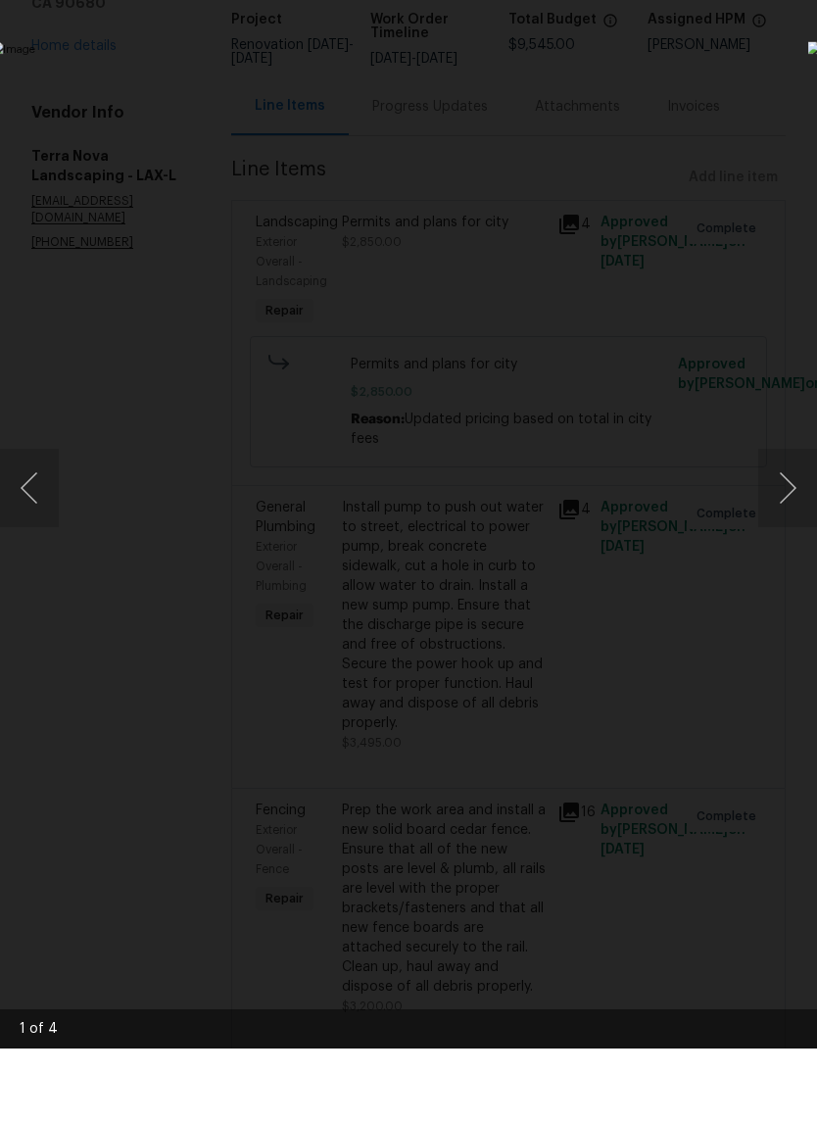
click at [798, 522] on button "Next image" at bounding box center [788, 561] width 59 height 78
click at [792, 522] on button "Next image" at bounding box center [788, 561] width 59 height 78
click at [790, 522] on button "Next image" at bounding box center [788, 561] width 59 height 78
click at [13, 294] on img "Lightbox" at bounding box center [316, 561] width 650 height 892
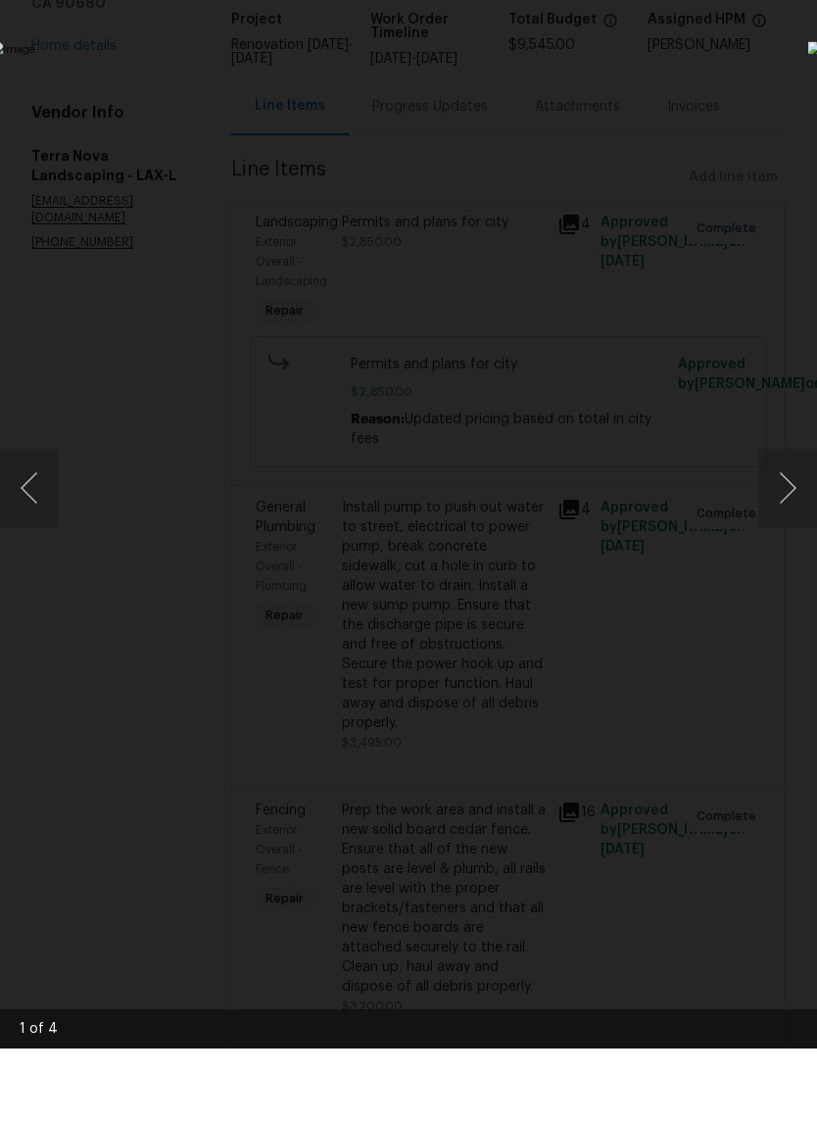
click at [13, 294] on img "Lightbox" at bounding box center [316, 561] width 650 height 892
click at [63, 295] on img "Lightbox" at bounding box center [715, 757] width 1305 height 1792
click at [713, 1083] on div "1 of 4" at bounding box center [408, 1102] width 817 height 39
click at [641, 601] on img "Lightbox" at bounding box center [315, 562] width 651 height 894
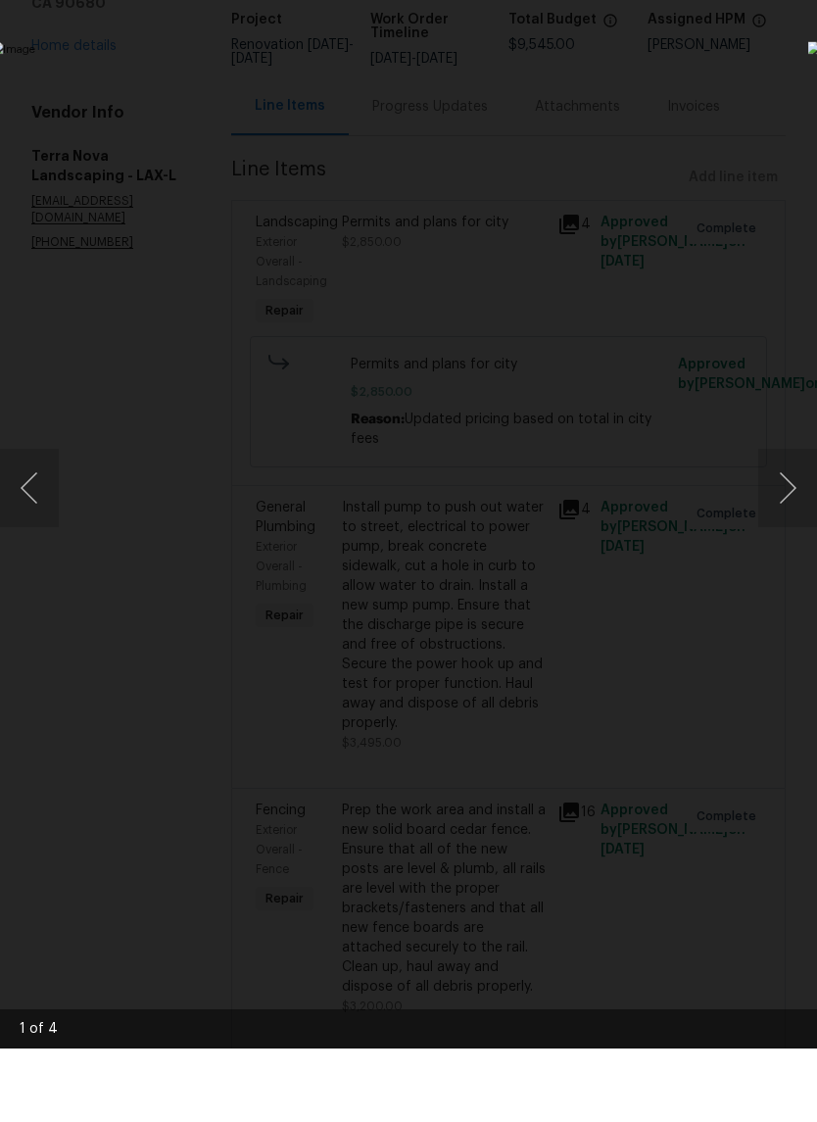
click at [622, 208] on img "Lightbox" at bounding box center [316, 561] width 650 height 892
click at [641, 115] on img "Lightbox" at bounding box center [316, 561] width 650 height 892
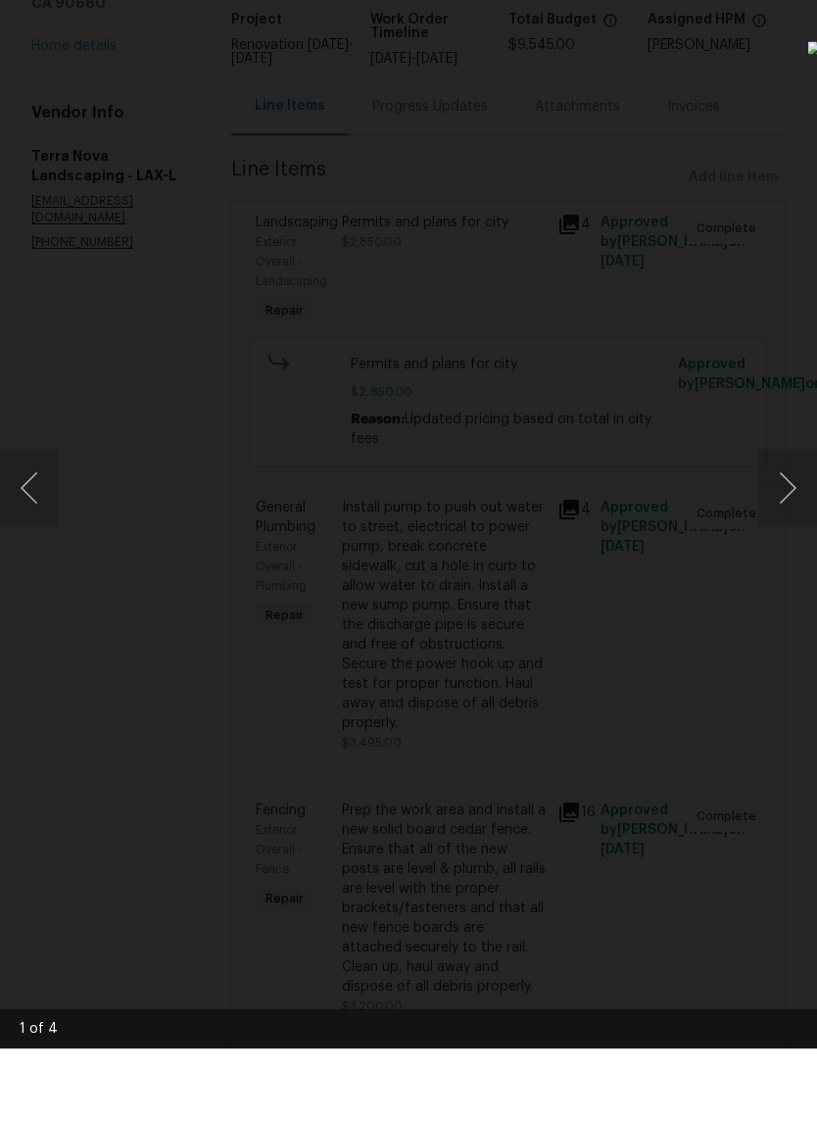
click at [29, 522] on button "Previous image" at bounding box center [29, 561] width 59 height 78
click at [28, 522] on button "Previous image" at bounding box center [29, 561] width 59 height 78
click at [37, 522] on button "Previous image" at bounding box center [29, 561] width 59 height 78
click at [32, 522] on button "Previous image" at bounding box center [29, 561] width 59 height 78
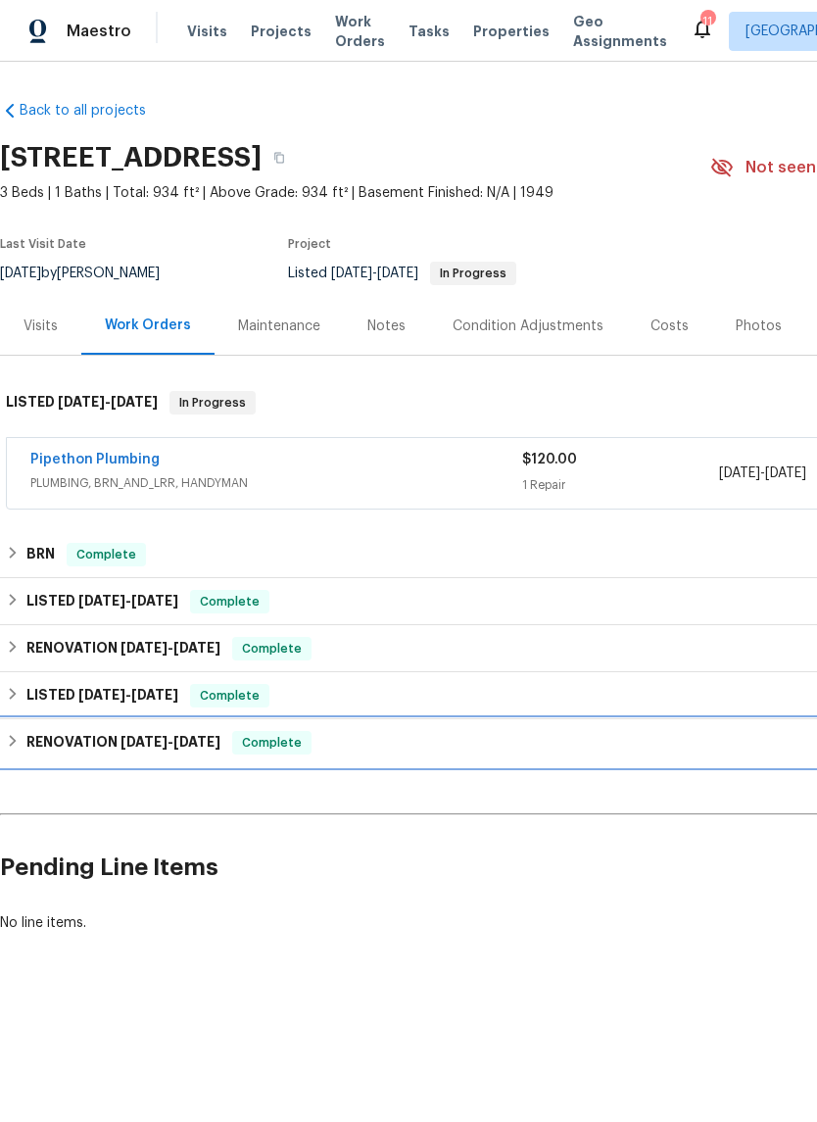
click at [26, 736] on h6 "RENOVATION 8/27/24 - 7/9/25" at bounding box center [123, 743] width 194 height 24
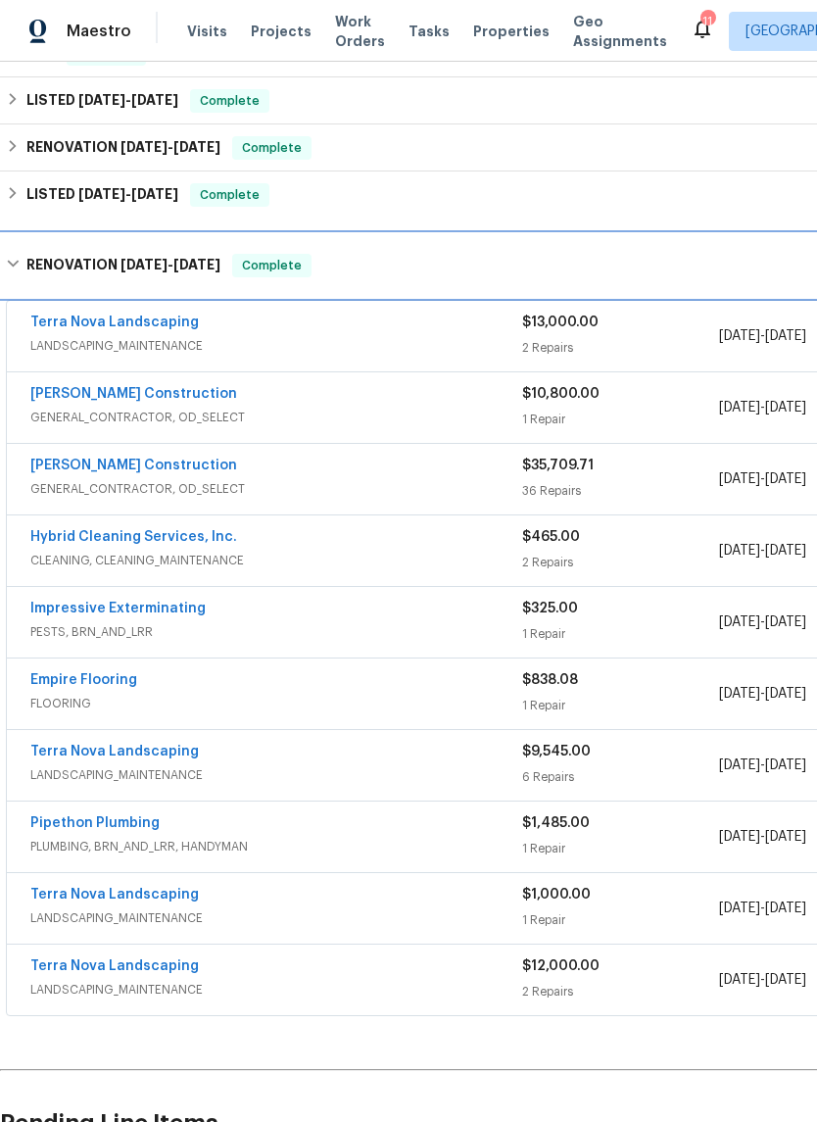
scroll to position [501, 0]
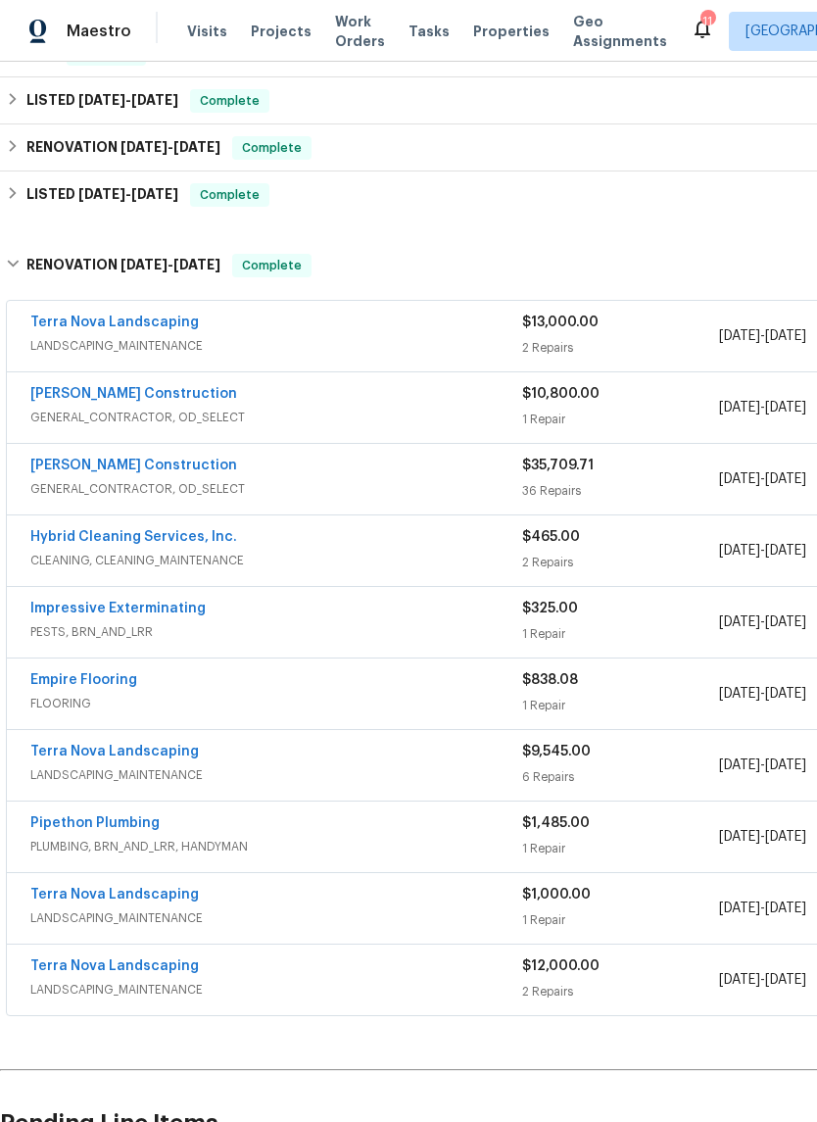
click at [161, 755] on link "Terra Nova Landscaping" at bounding box center [114, 752] width 169 height 14
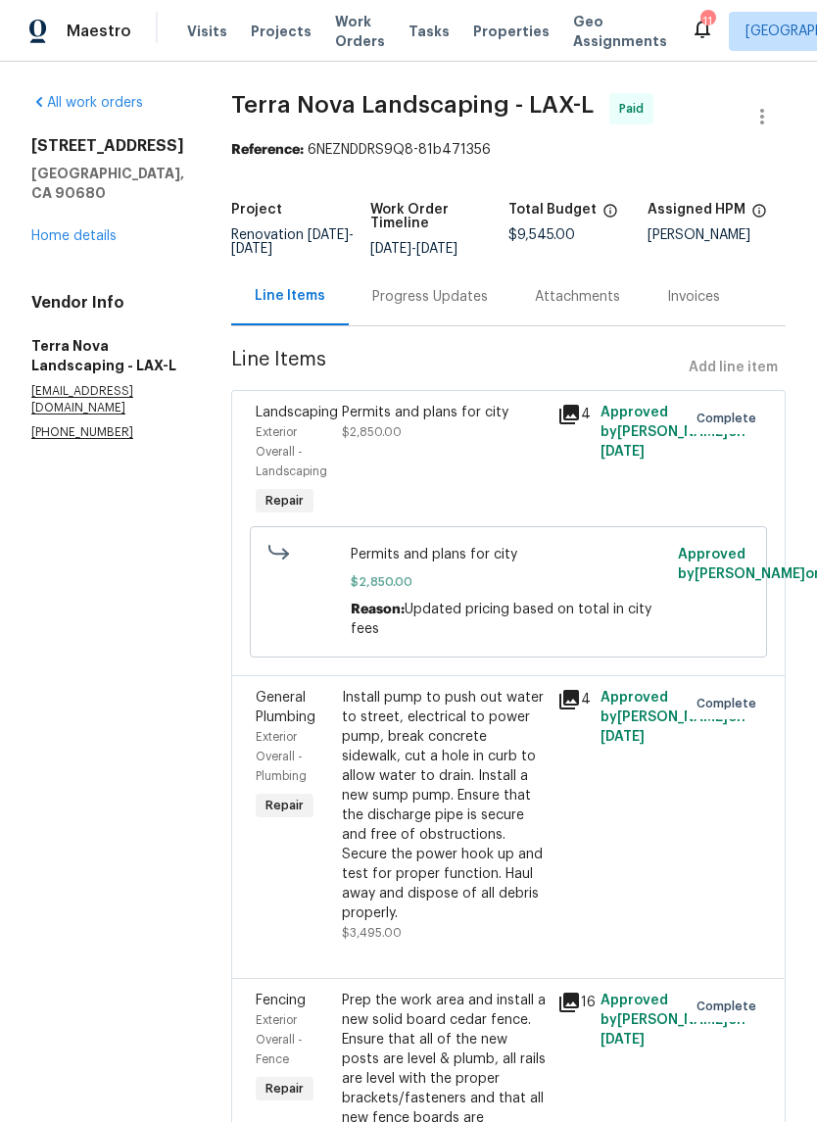
click at [88, 243] on link "Home details" at bounding box center [73, 236] width 85 height 14
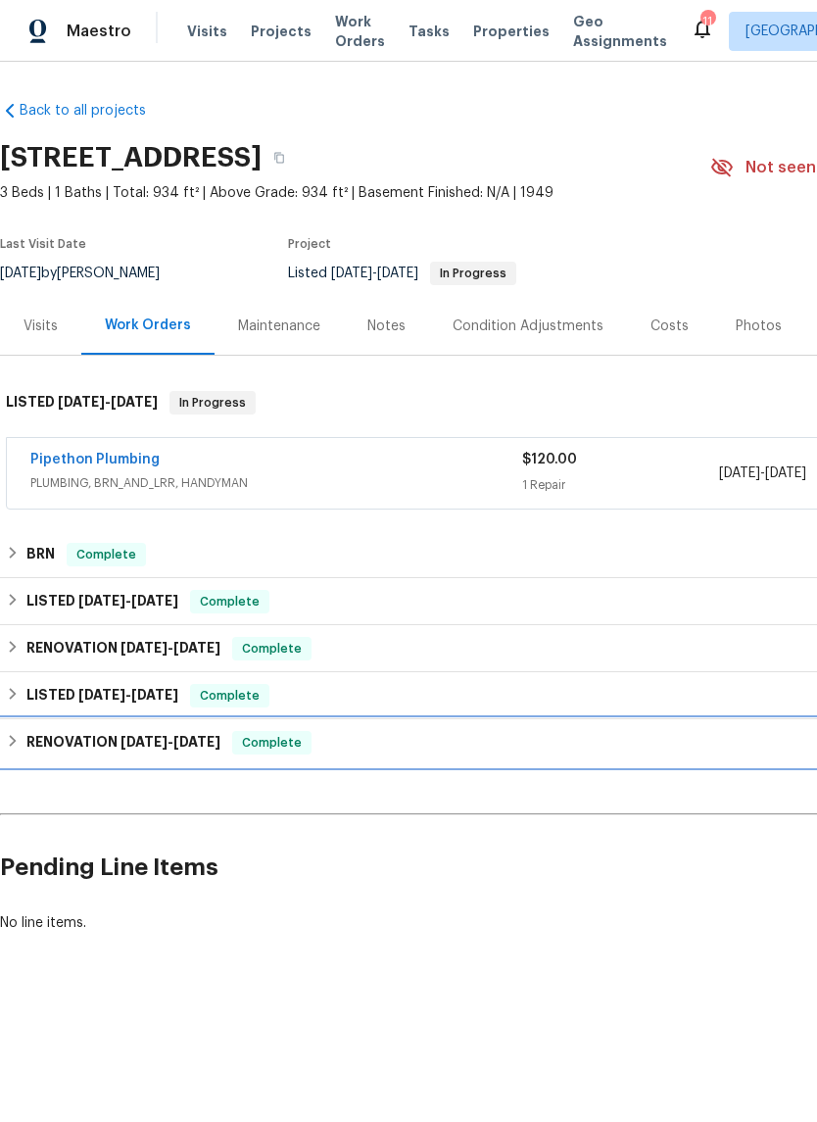
click at [60, 730] on div "RENOVATION [DATE] - [DATE] Complete" at bounding box center [553, 742] width 1107 height 47
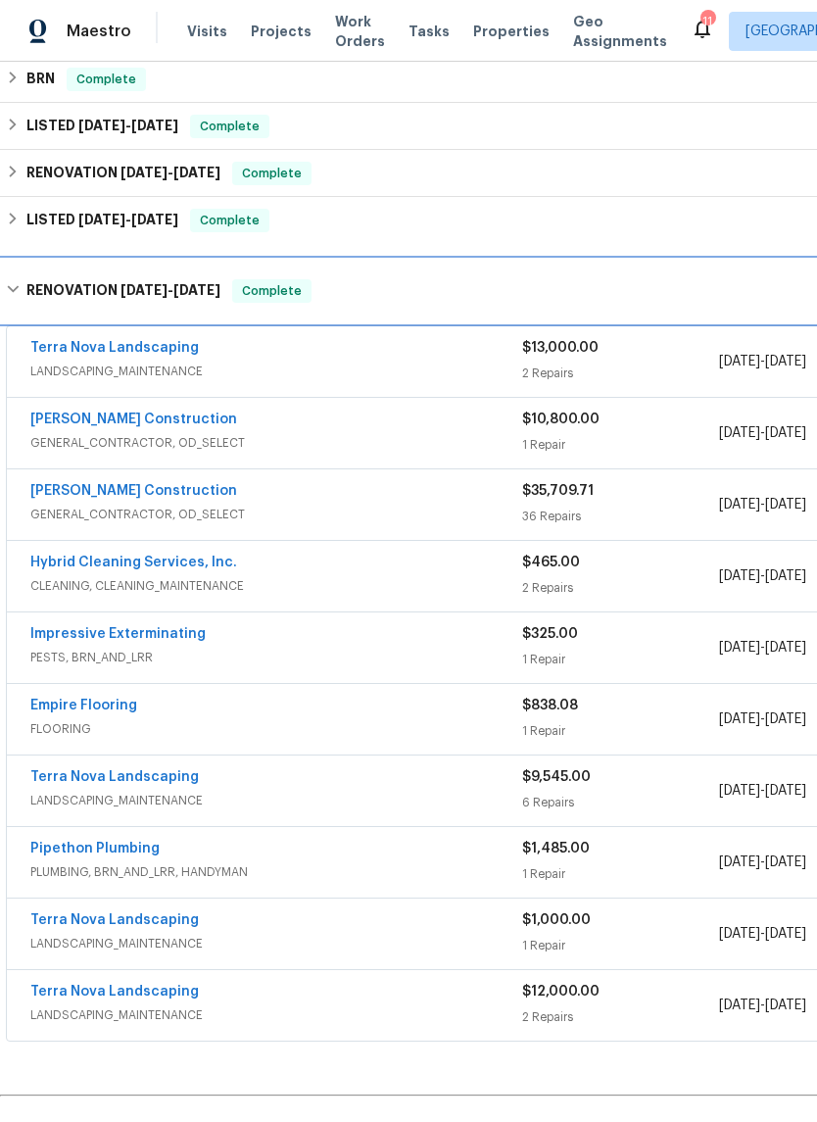
scroll to position [477, 0]
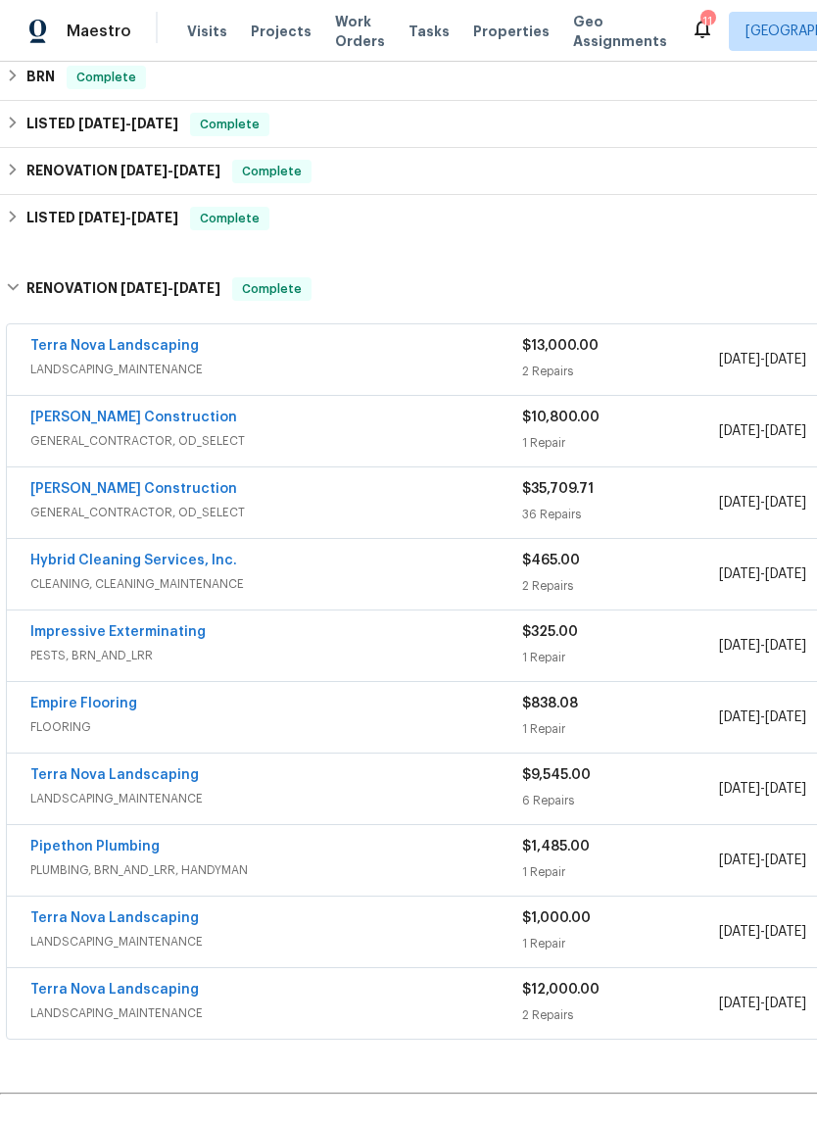
click at [159, 340] on link "Terra Nova Landscaping" at bounding box center [114, 346] width 169 height 14
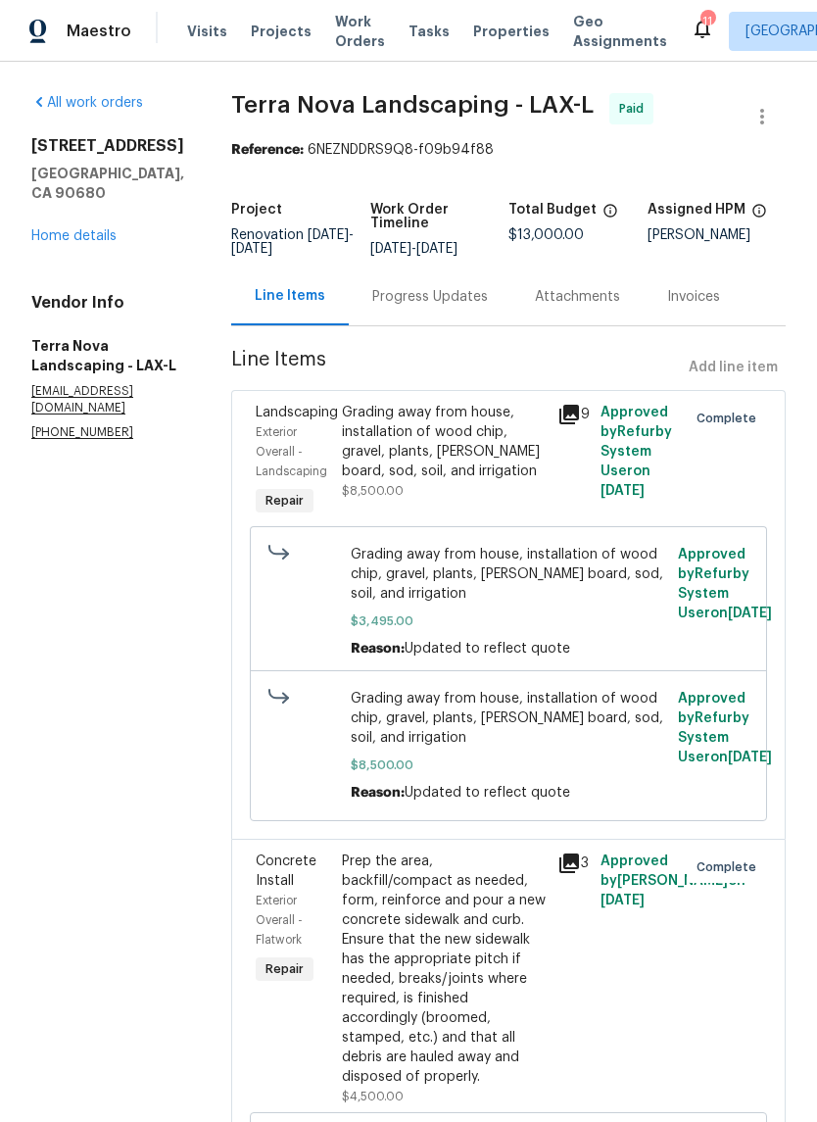
click at [564, 404] on icon at bounding box center [570, 415] width 24 height 24
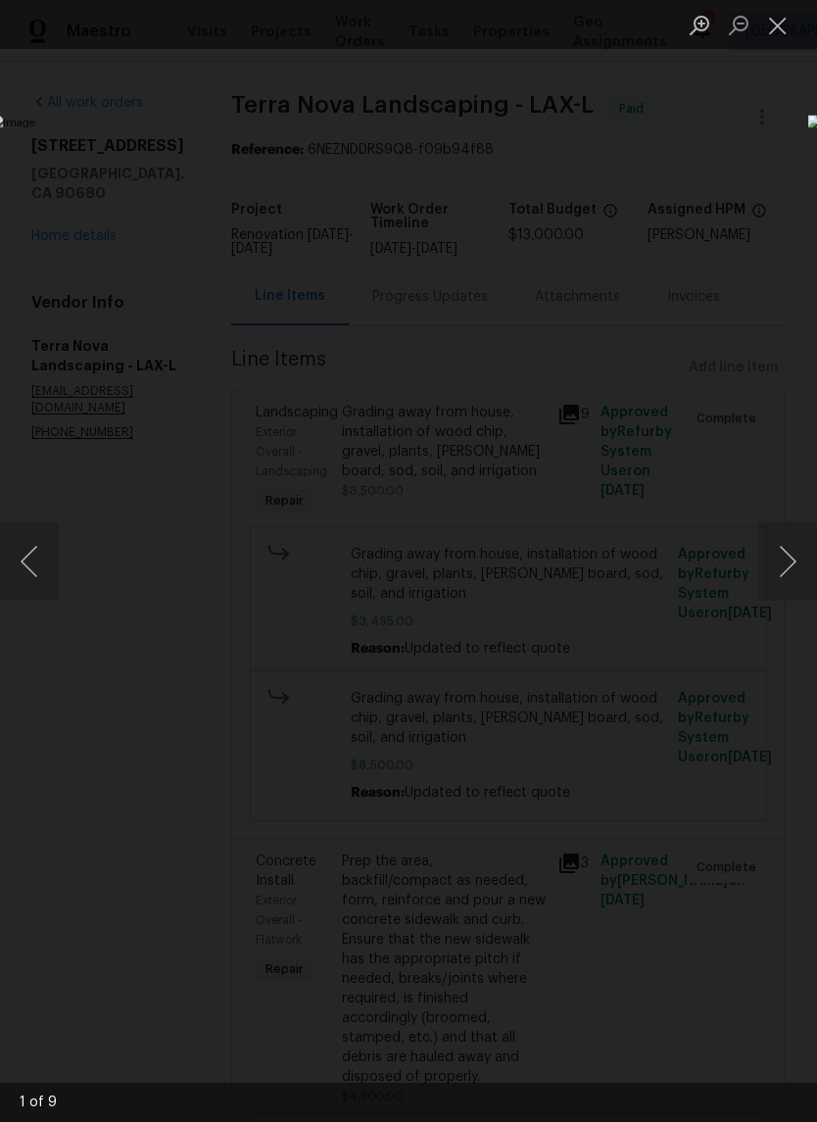
click at [792, 558] on button "Next image" at bounding box center [788, 561] width 59 height 78
click at [787, 555] on button "Next image" at bounding box center [788, 561] width 59 height 78
click at [788, 557] on button "Next image" at bounding box center [788, 561] width 59 height 78
click at [787, 563] on button "Next image" at bounding box center [788, 561] width 59 height 78
click at [788, 562] on button "Next image" at bounding box center [788, 561] width 59 height 78
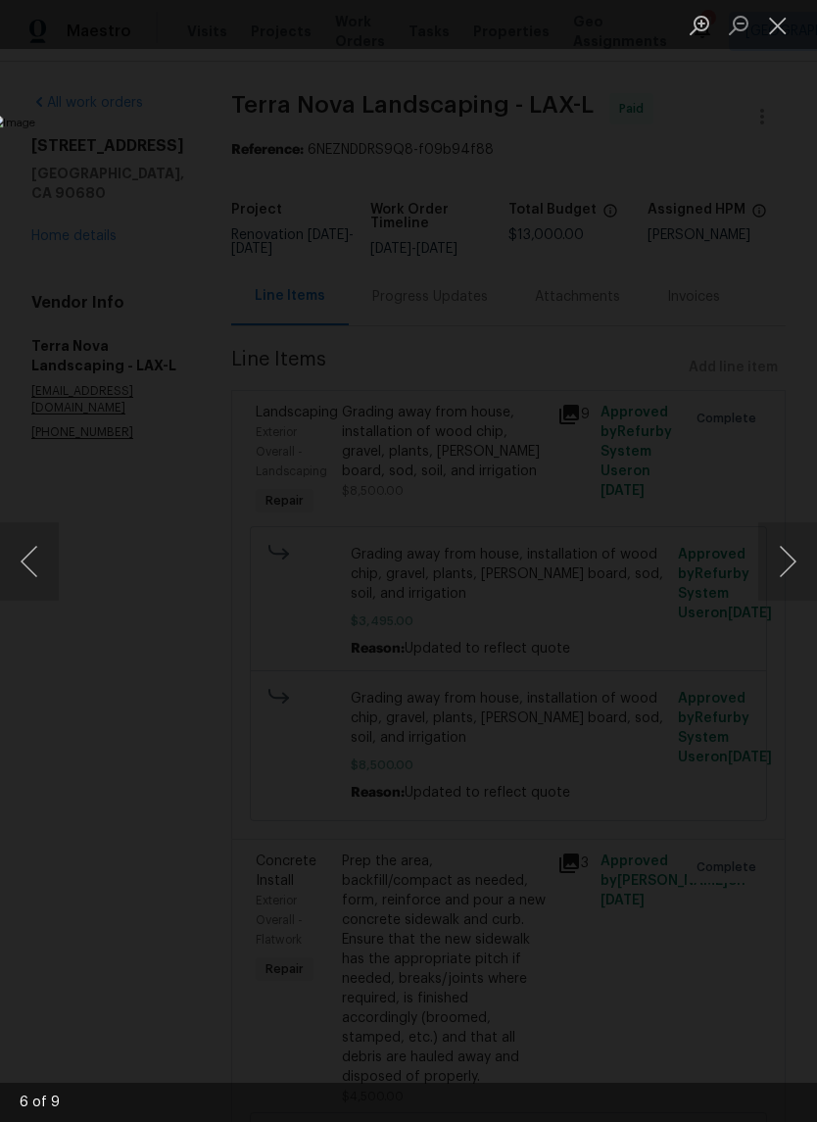
click at [786, 557] on button "Next image" at bounding box center [788, 561] width 59 height 78
click at [791, 563] on button "Next image" at bounding box center [788, 561] width 59 height 78
click at [791, 559] on button "Next image" at bounding box center [788, 561] width 59 height 78
click at [789, 560] on button "Next image" at bounding box center [788, 561] width 59 height 78
click at [776, 32] on button "Close lightbox" at bounding box center [778, 25] width 39 height 34
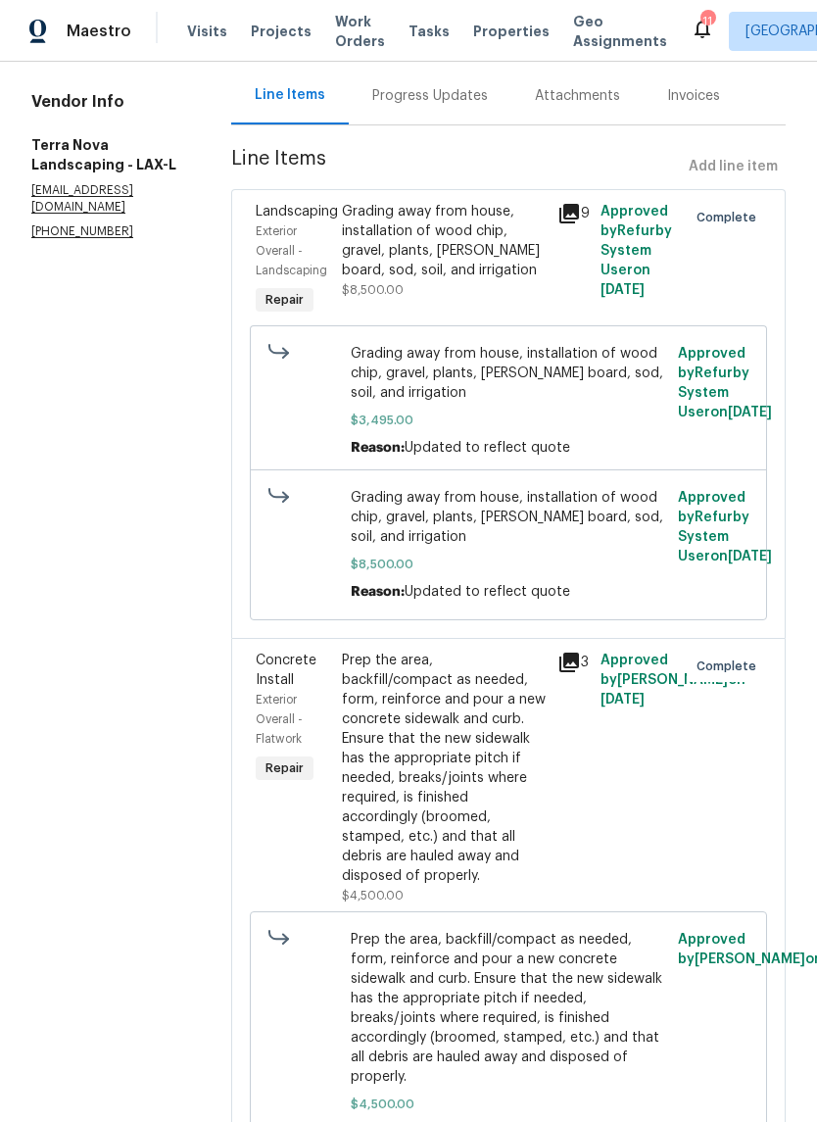
scroll to position [199, 0]
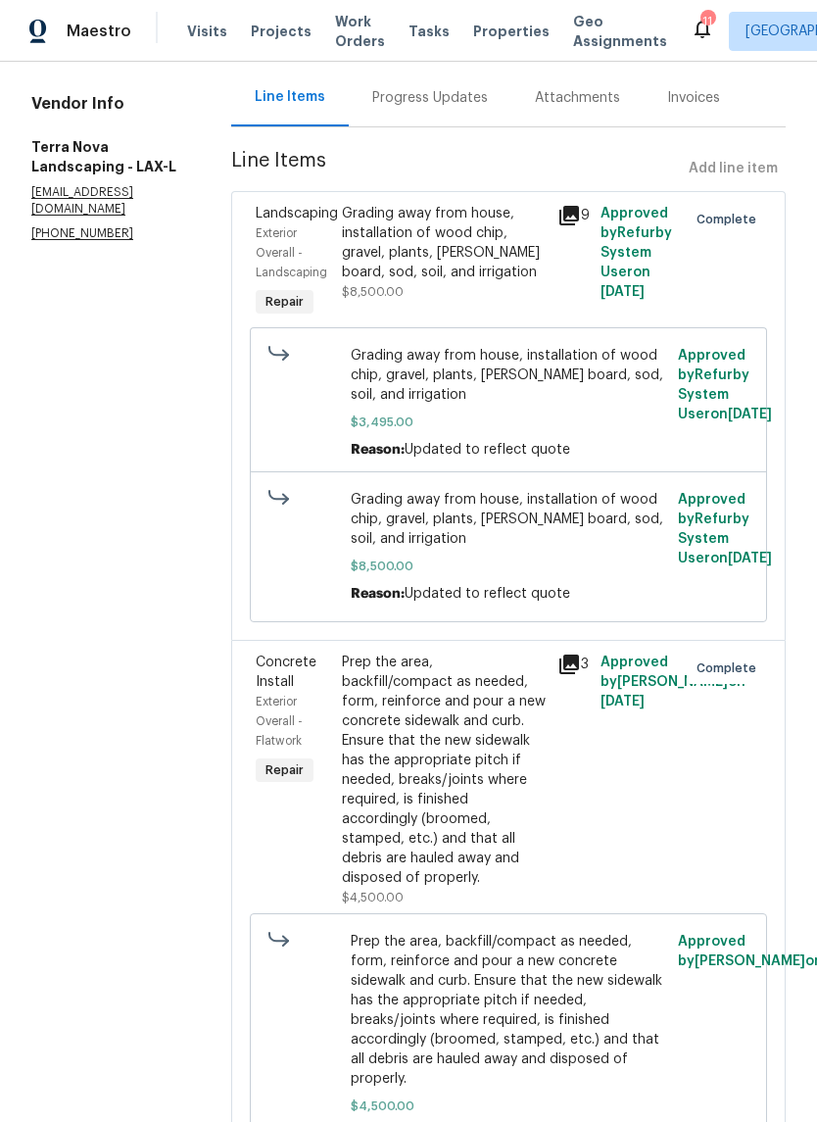
click at [560, 655] on icon at bounding box center [570, 665] width 20 height 20
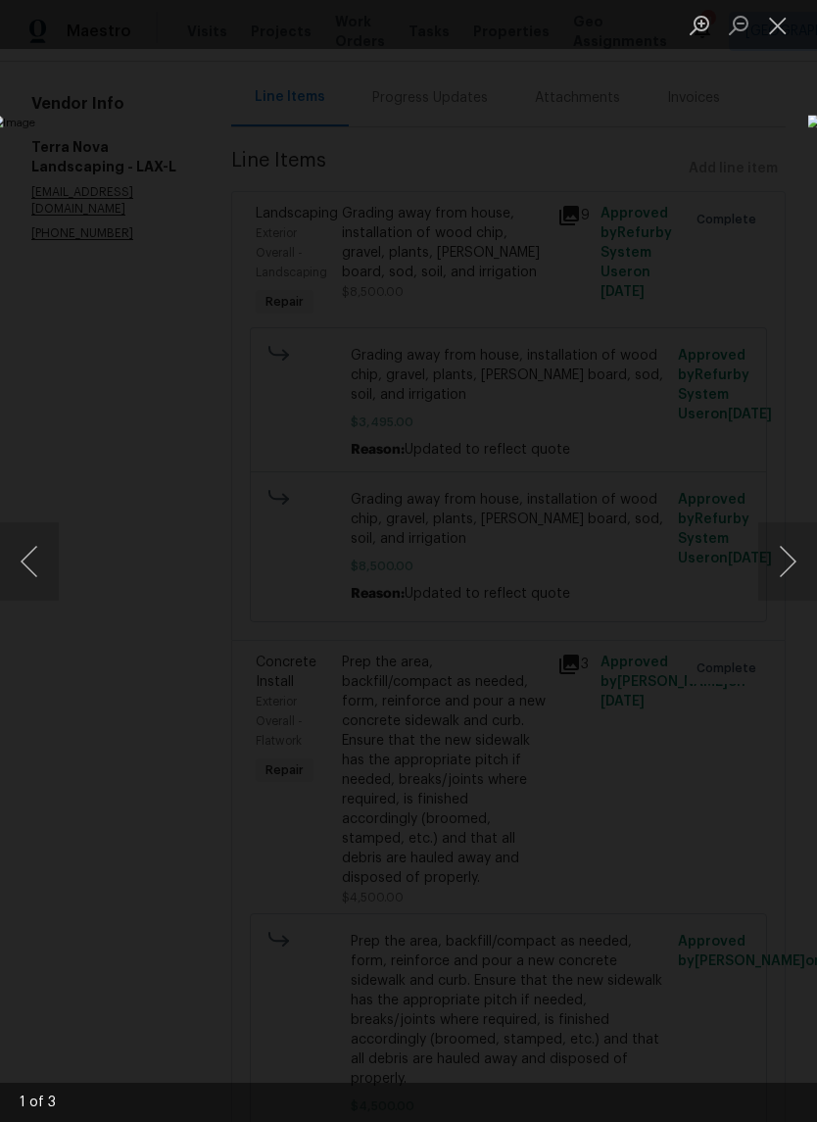
click at [784, 549] on button "Next image" at bounding box center [788, 561] width 59 height 78
click at [784, 554] on button "Next image" at bounding box center [788, 561] width 59 height 78
click at [788, 553] on button "Next image" at bounding box center [788, 561] width 59 height 78
click at [789, 562] on button "Next image" at bounding box center [788, 561] width 59 height 78
click at [783, 562] on button "Next image" at bounding box center [788, 561] width 59 height 78
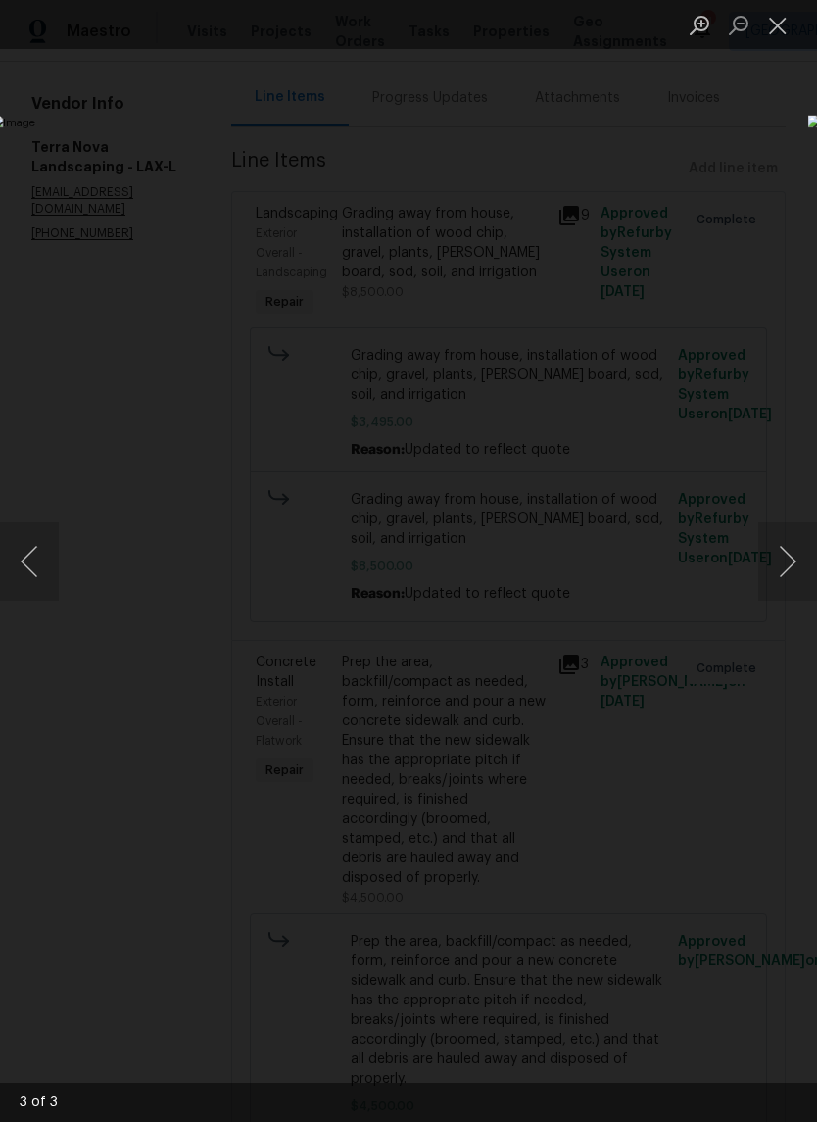
click at [793, 567] on button "Next image" at bounding box center [788, 561] width 59 height 78
click at [788, 560] on button "Next image" at bounding box center [788, 561] width 59 height 78
click at [793, 562] on button "Next image" at bounding box center [788, 561] width 59 height 78
click at [783, 31] on button "Close lightbox" at bounding box center [778, 25] width 39 height 34
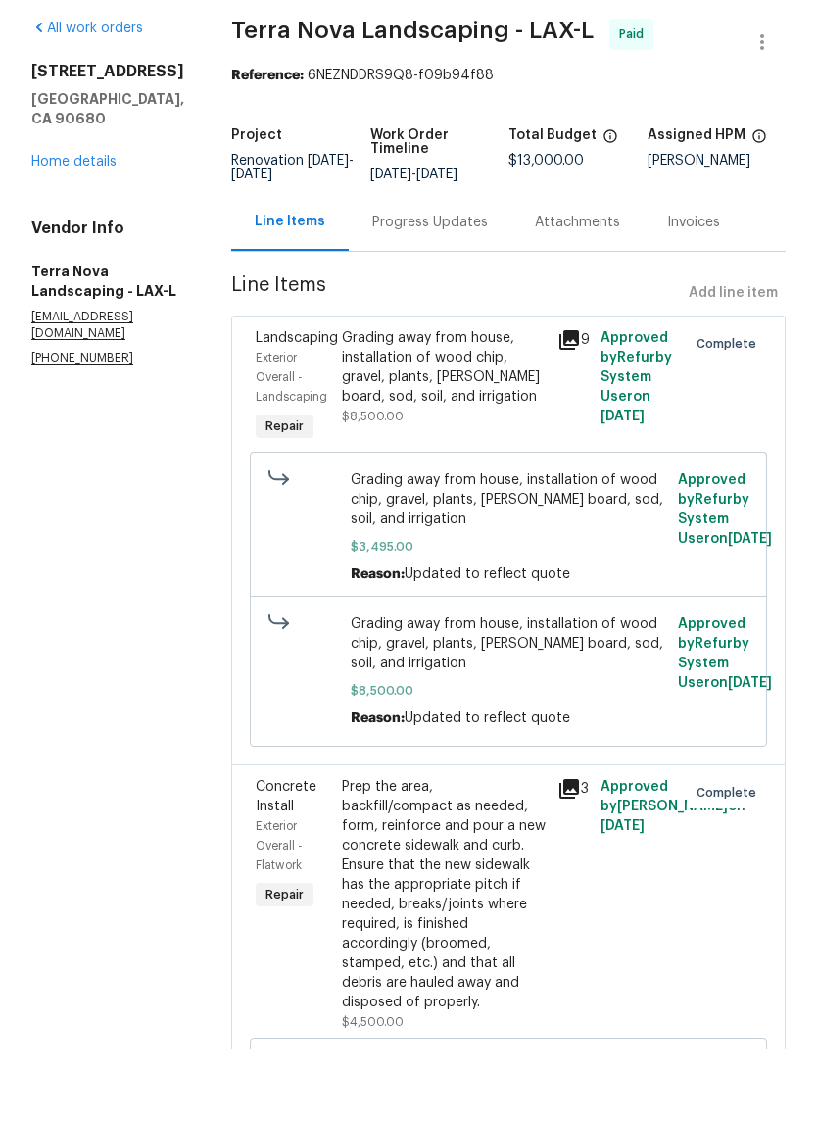
scroll to position [2, 0]
click at [76, 227] on link "Home details" at bounding box center [73, 234] width 85 height 14
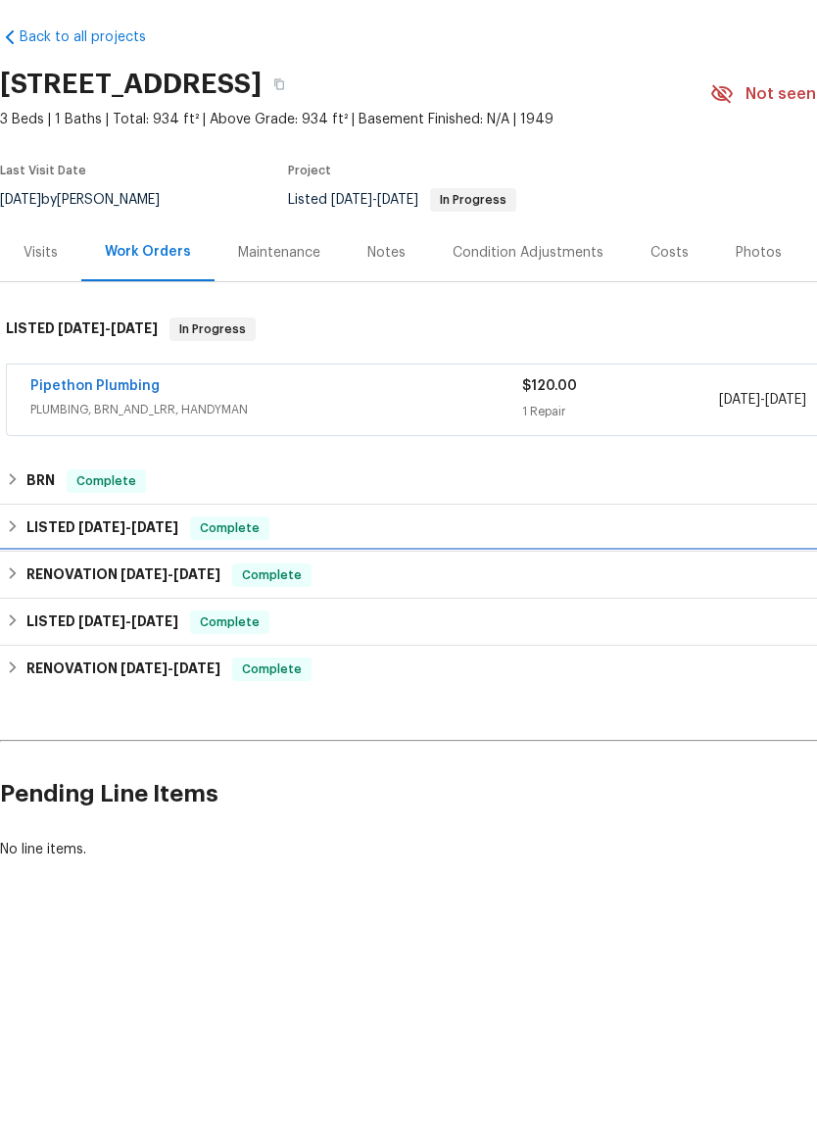
click at [121, 637] on h6 "RENOVATION 8/4/25 - 9/7/25" at bounding box center [123, 649] width 194 height 24
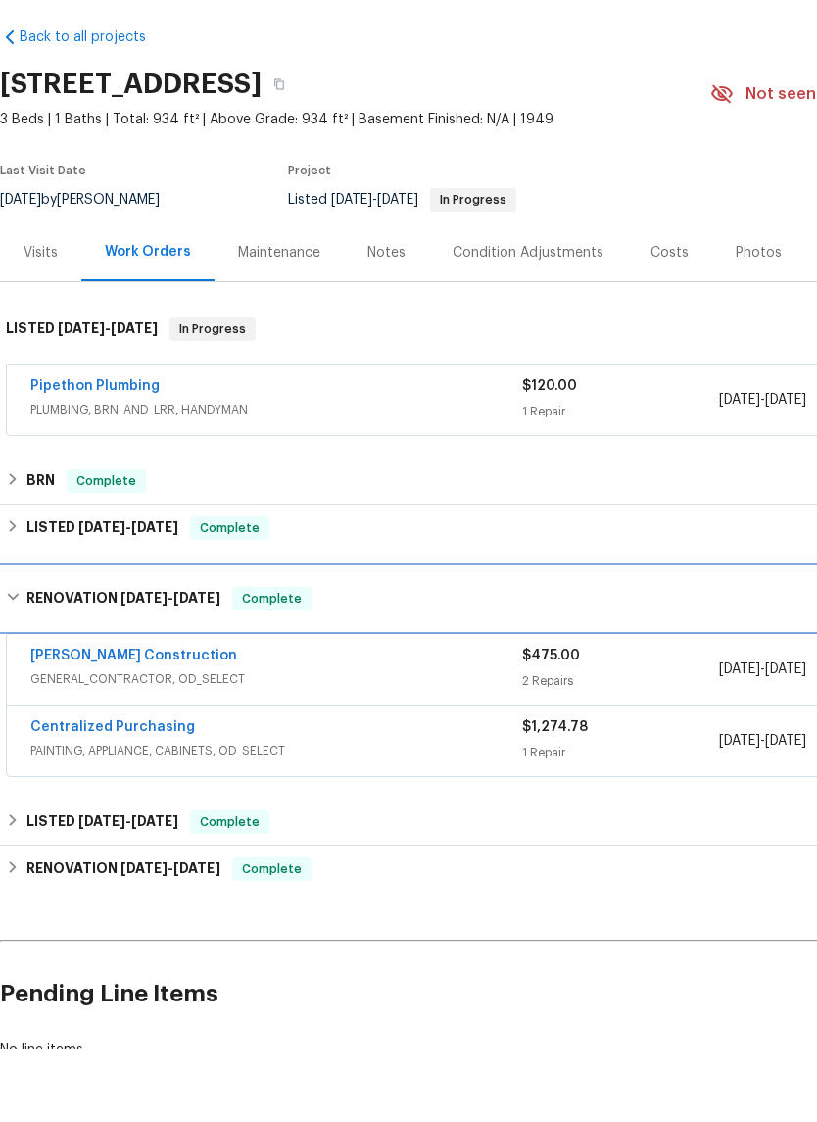
click at [57, 661] on h6 "RENOVATION 8/4/25 - 9/7/25" at bounding box center [123, 673] width 194 height 24
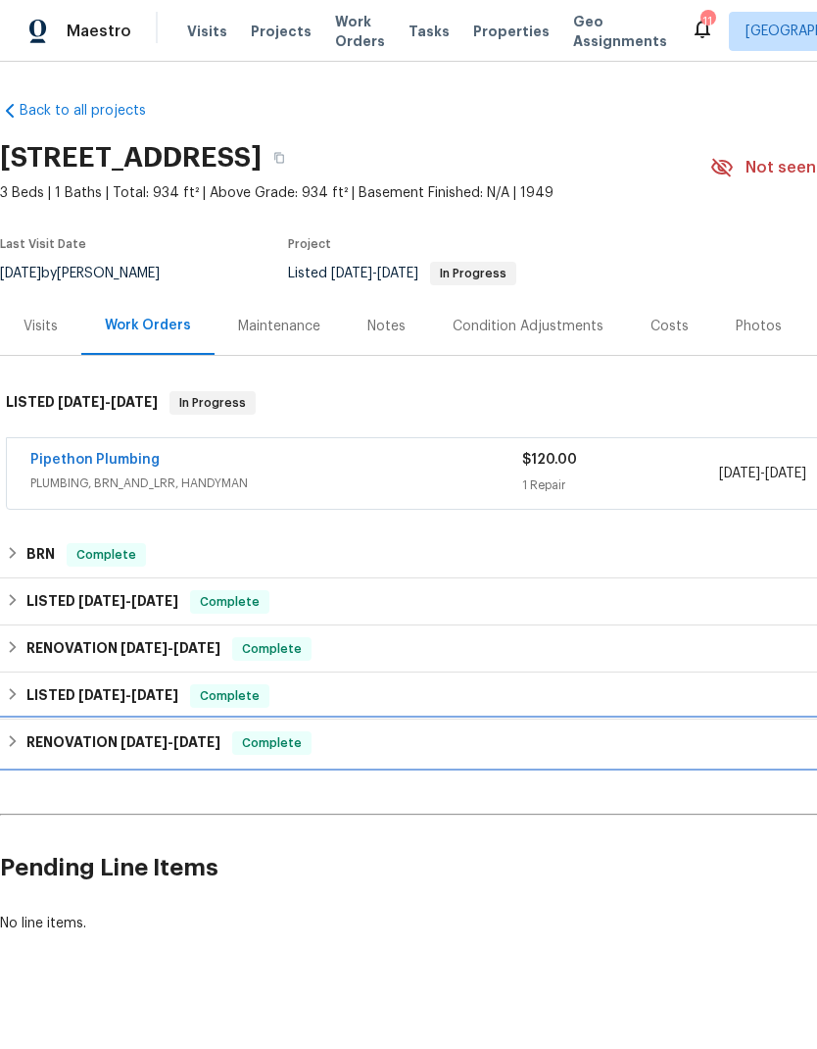
click at [117, 743] on h6 "RENOVATION 8/27/24 - 7/9/25" at bounding box center [123, 743] width 194 height 24
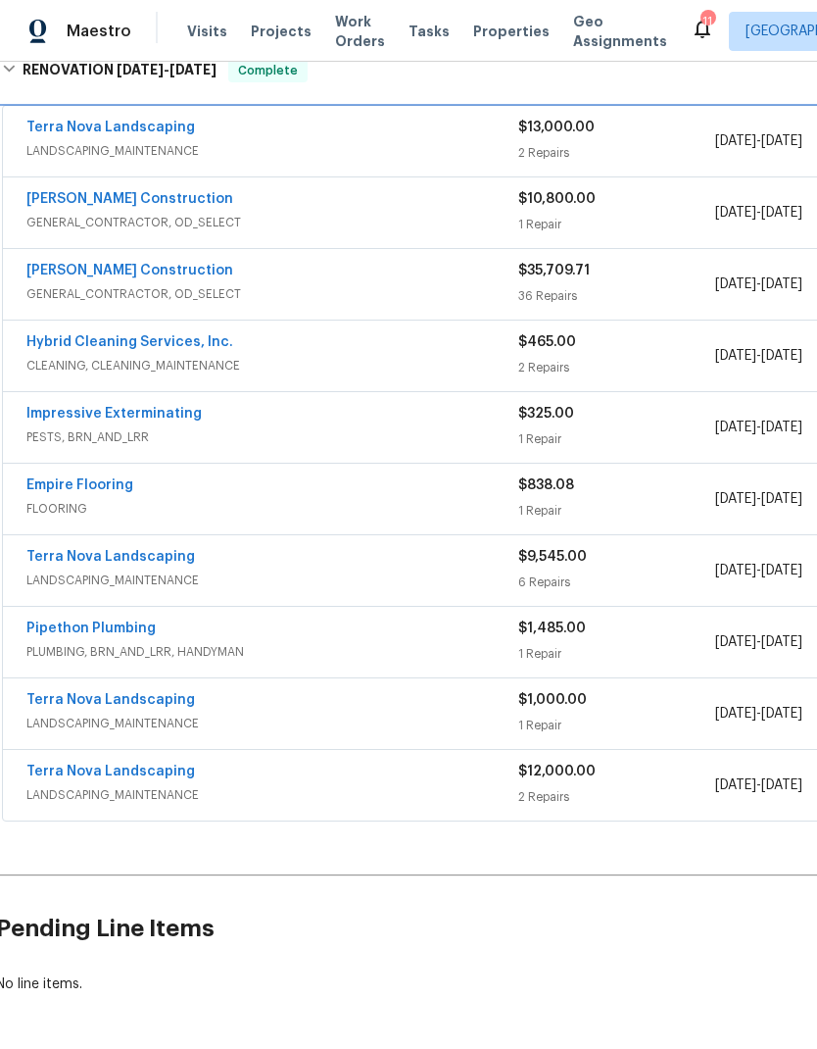
scroll to position [695, 5]
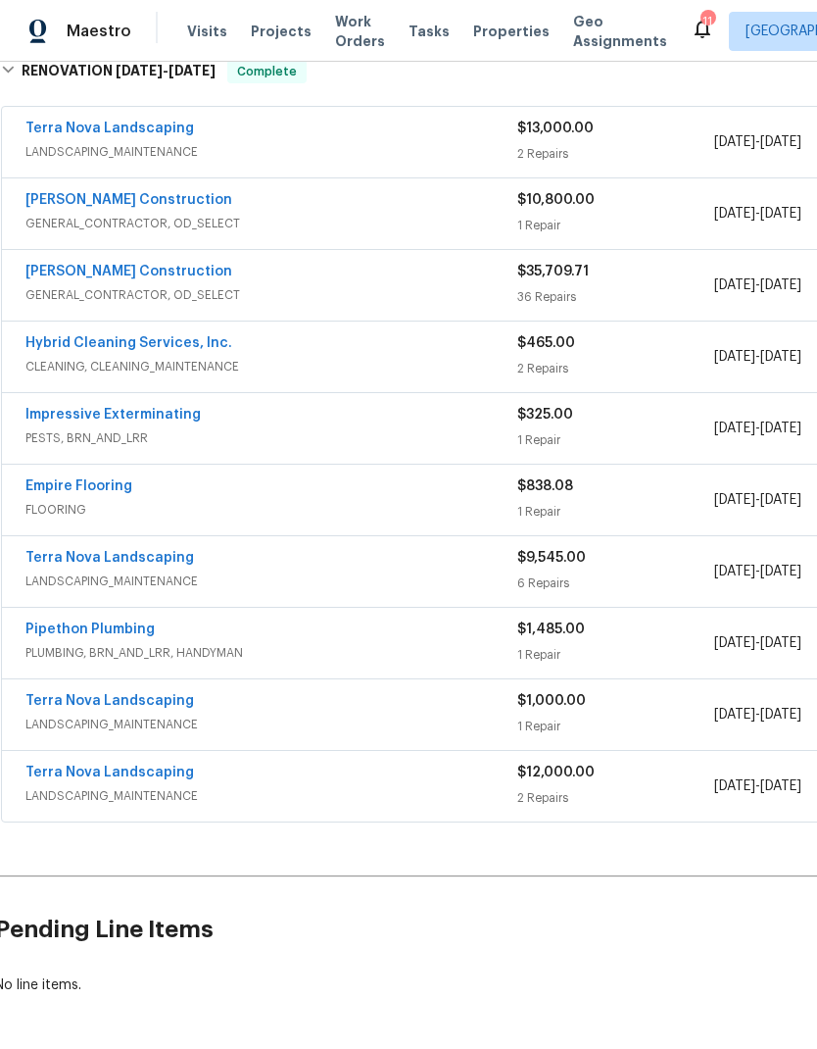
click at [133, 774] on link "Terra Nova Landscaping" at bounding box center [109, 772] width 169 height 14
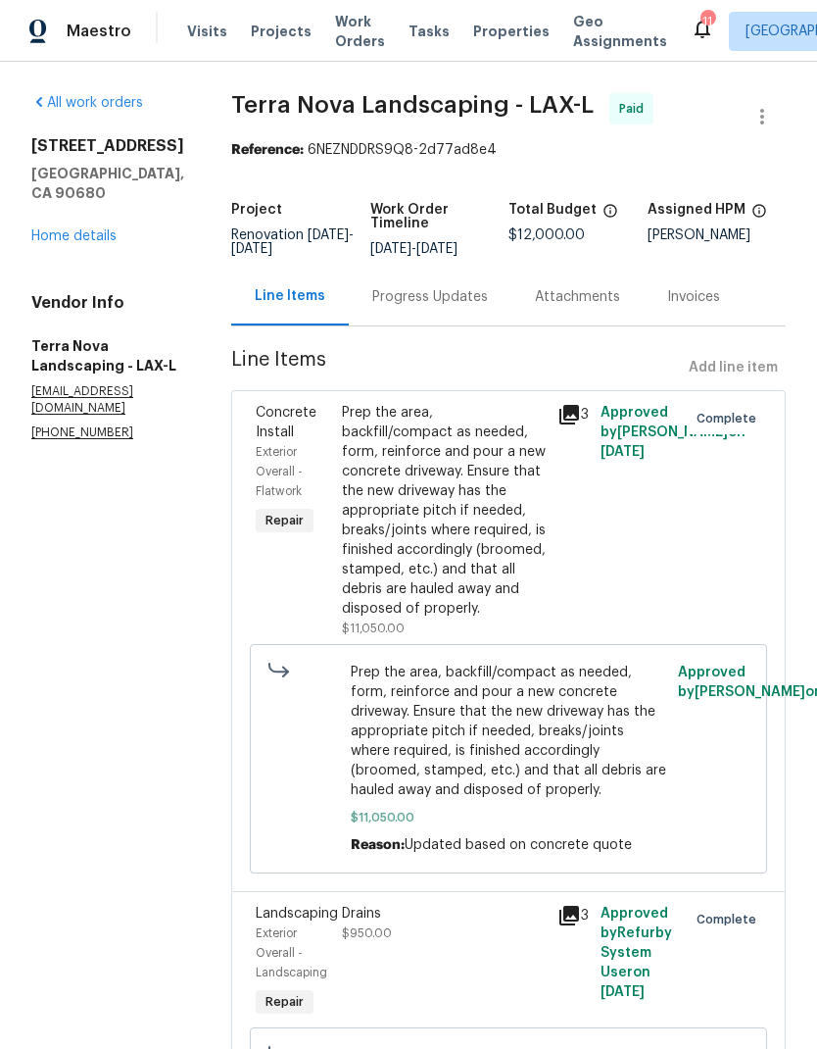
click at [561, 413] on icon at bounding box center [570, 415] width 20 height 20
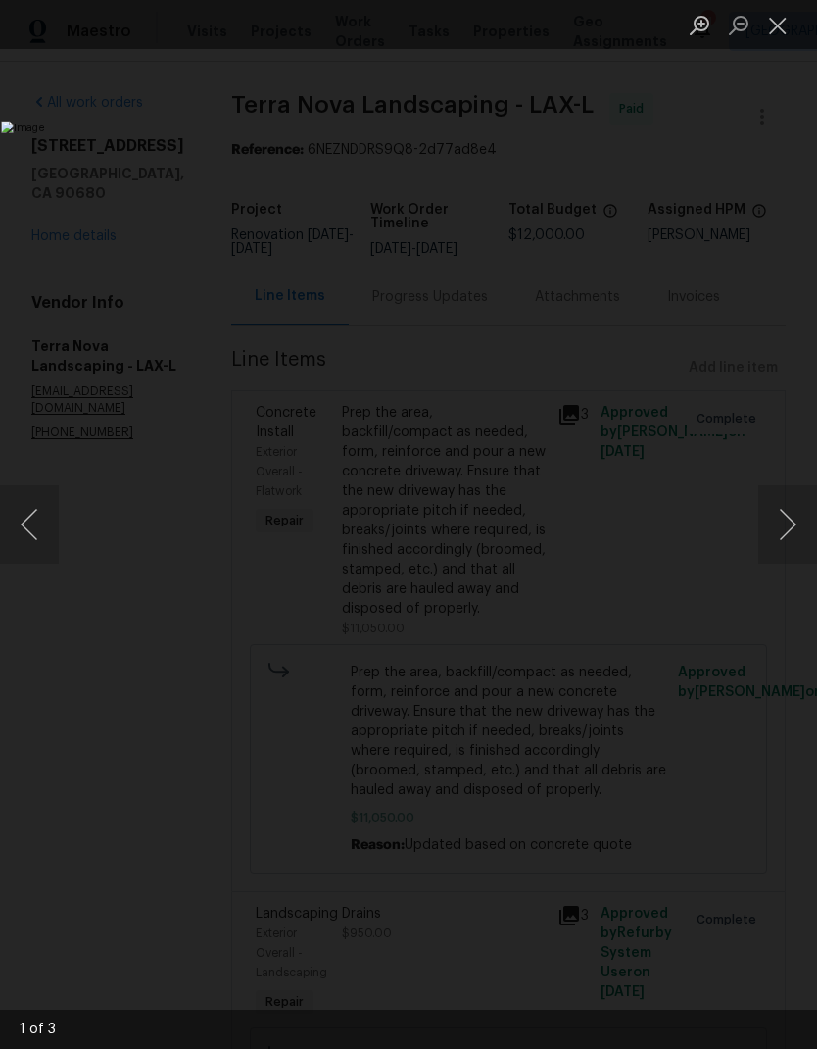
click at [797, 518] on button "Next image" at bounding box center [788, 524] width 59 height 78
click at [792, 523] on button "Next image" at bounding box center [788, 524] width 59 height 78
click at [37, 529] on button "Previous image" at bounding box center [29, 524] width 59 height 78
click at [34, 540] on button "Previous image" at bounding box center [29, 524] width 59 height 78
click at [782, 26] on button "Close lightbox" at bounding box center [778, 25] width 39 height 34
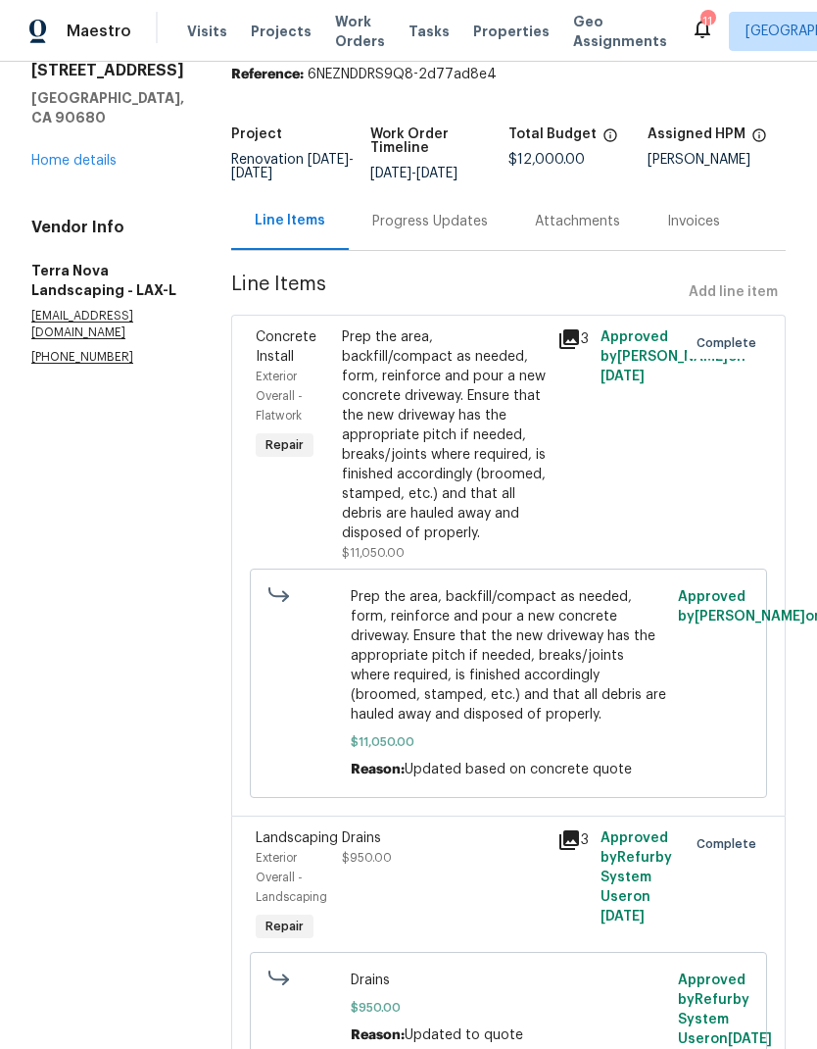
scroll to position [74, 0]
click at [560, 831] on icon at bounding box center [570, 841] width 20 height 20
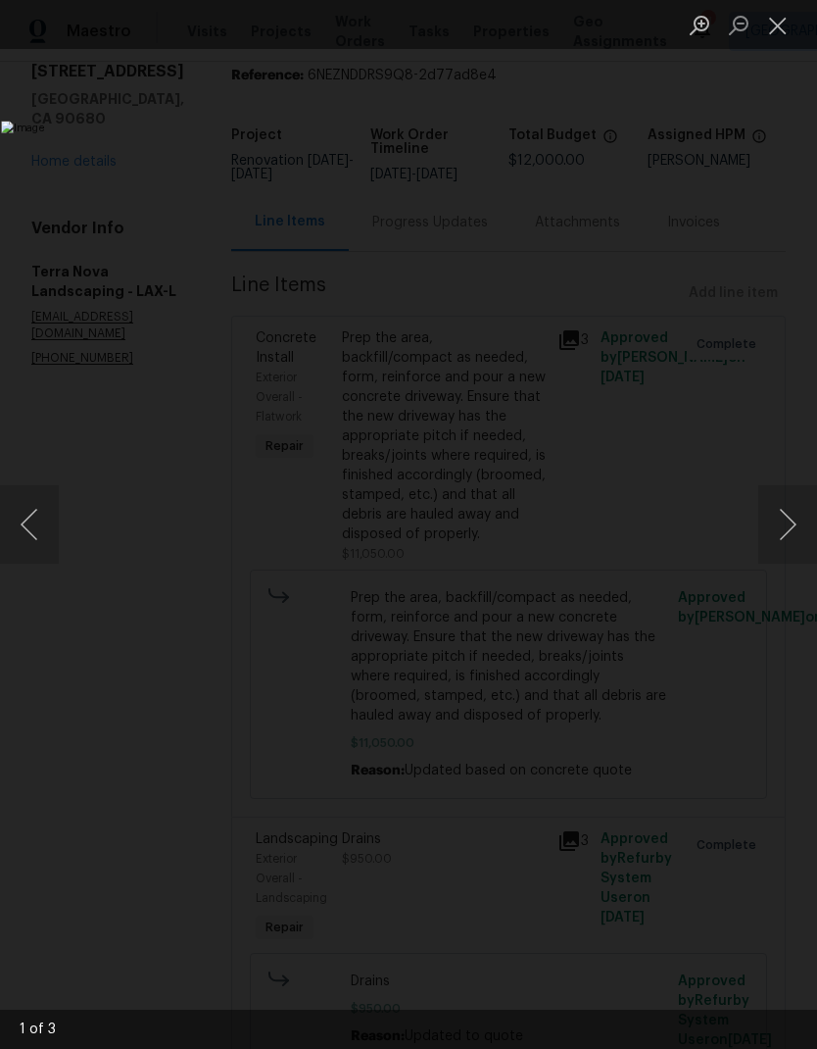
click at [772, 525] on button "Next image" at bounding box center [788, 524] width 59 height 78
click at [773, 22] on button "Close lightbox" at bounding box center [778, 25] width 39 height 34
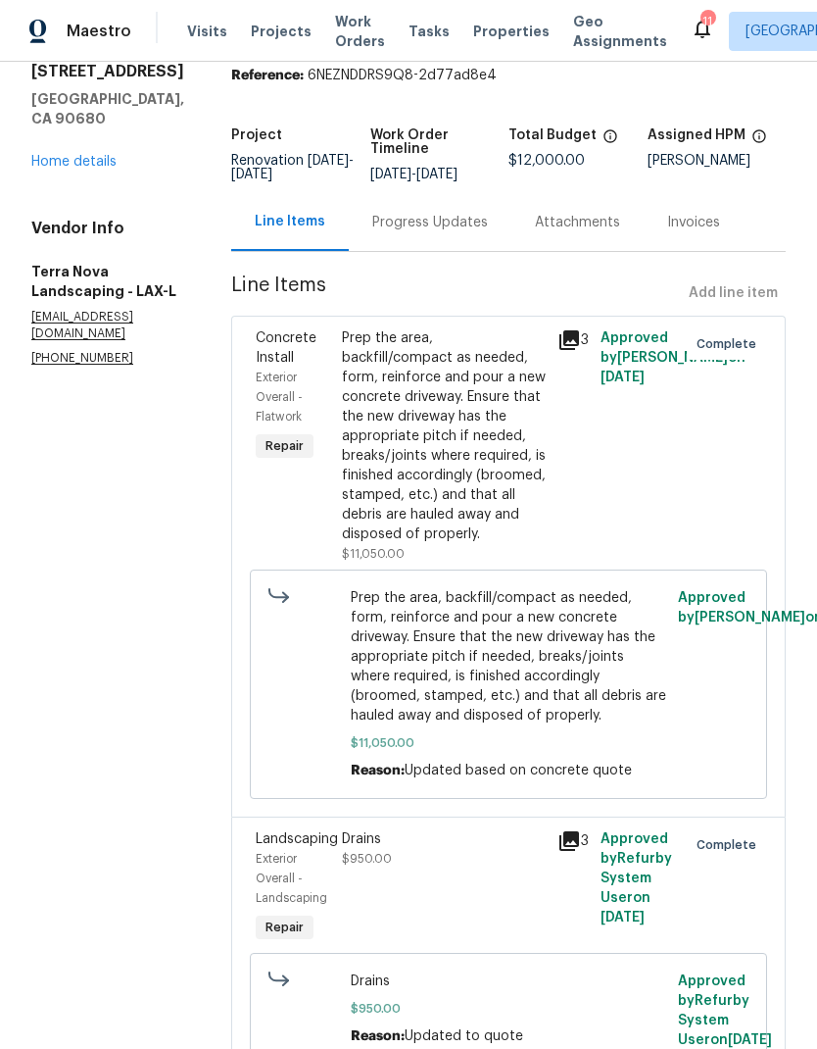
scroll to position [78, 0]
